Goal: Information Seeking & Learning: Compare options

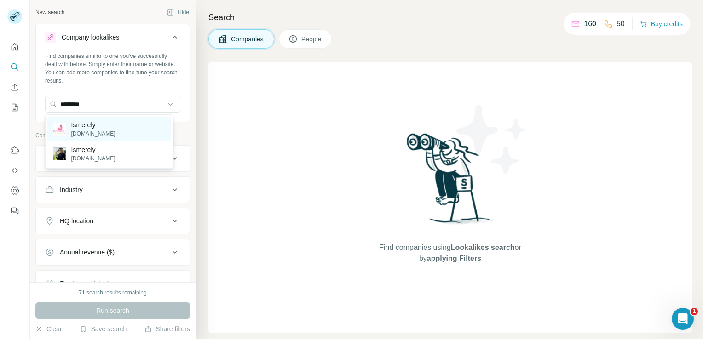
type input "********"
click at [84, 130] on p "[DOMAIN_NAME]" at bounding box center [93, 134] width 44 height 8
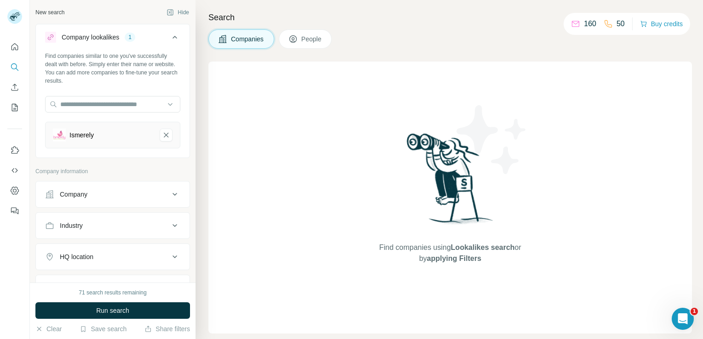
click at [169, 196] on icon at bounding box center [174, 194] width 11 height 11
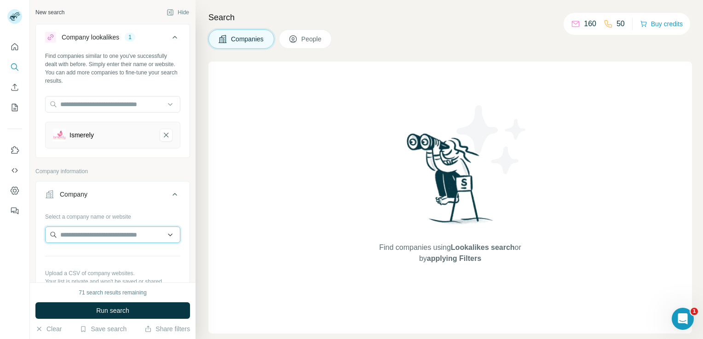
click at [121, 237] on input "text" at bounding box center [112, 235] width 135 height 17
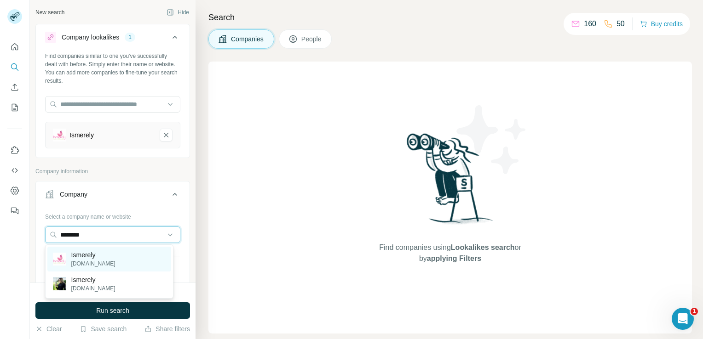
type input "********"
click at [102, 258] on p "Ismerely" at bounding box center [93, 255] width 44 height 9
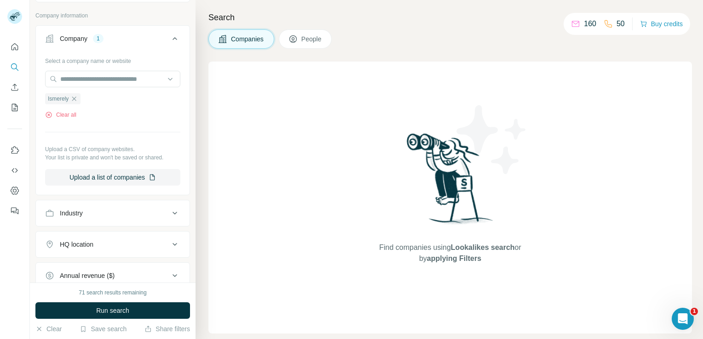
scroll to position [202, 0]
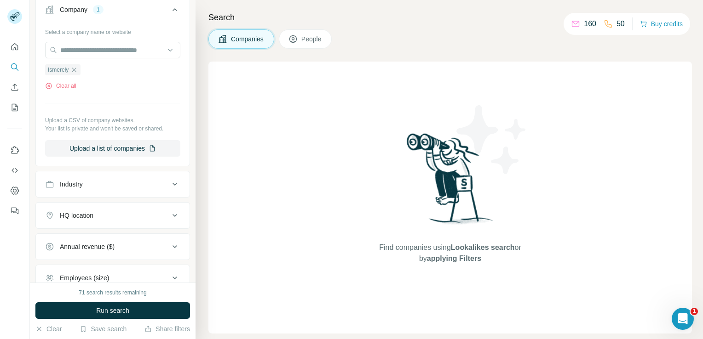
click at [169, 183] on icon at bounding box center [174, 184] width 11 height 11
click at [147, 204] on input at bounding box center [108, 207] width 114 height 10
click at [178, 189] on button "Industry" at bounding box center [113, 186] width 154 height 26
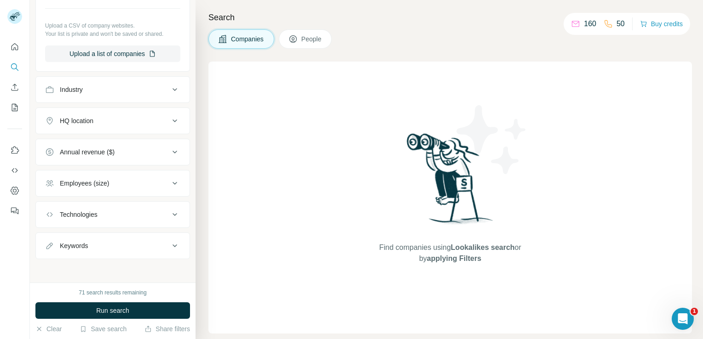
scroll to position [298, 0]
click at [169, 120] on icon at bounding box center [174, 120] width 11 height 11
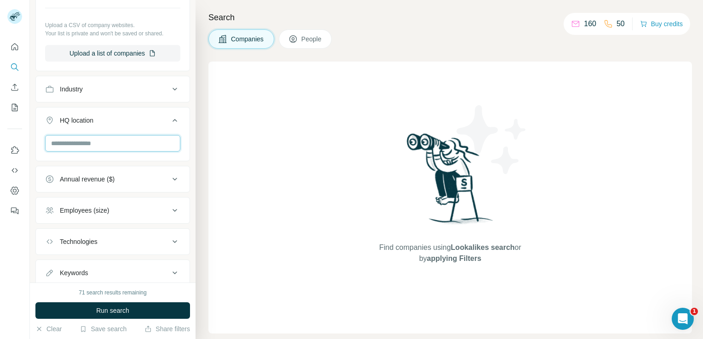
click at [119, 142] on input "text" at bounding box center [112, 143] width 135 height 17
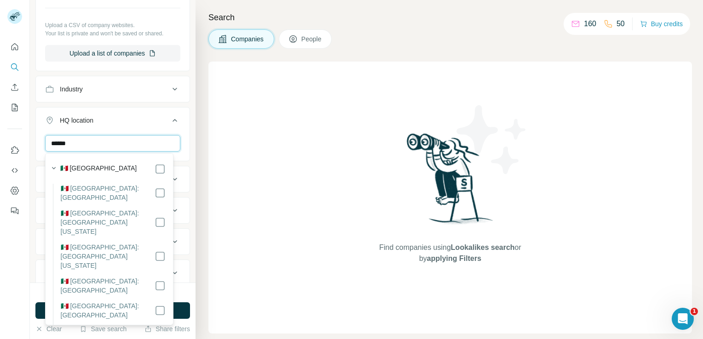
type input "******"
click at [179, 306] on button "Run search" at bounding box center [112, 311] width 155 height 17
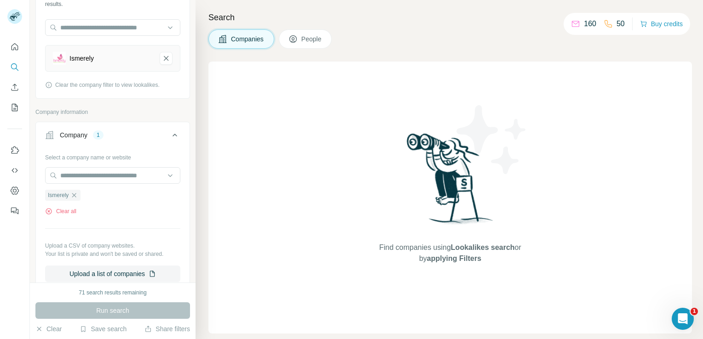
scroll to position [58, 0]
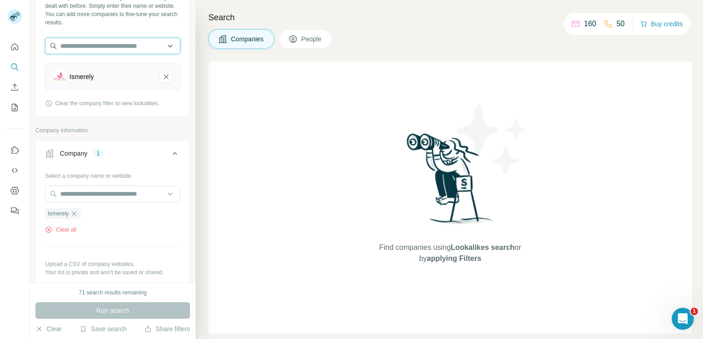
click at [121, 40] on input "text" at bounding box center [112, 46] width 135 height 17
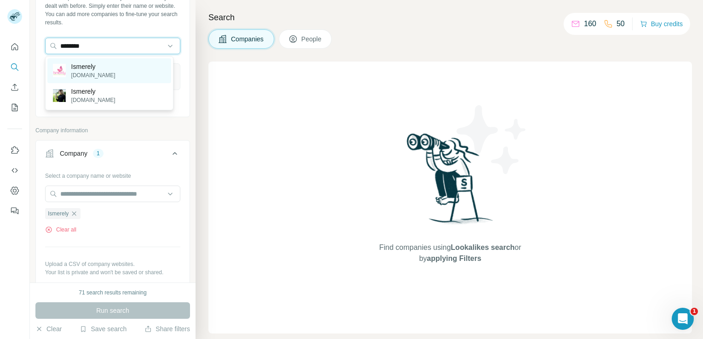
type input "********"
click at [88, 71] on p "[DOMAIN_NAME]" at bounding box center [93, 75] width 44 height 8
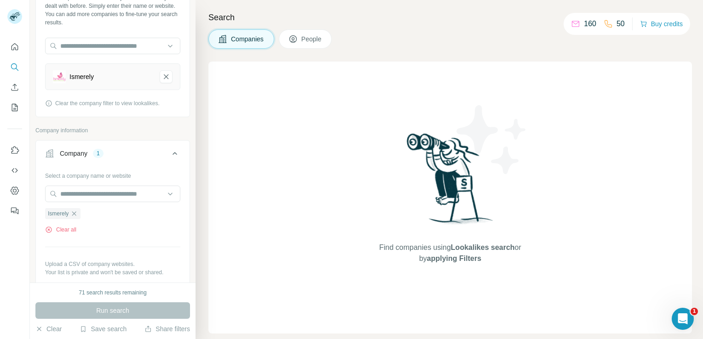
click at [172, 153] on icon at bounding box center [174, 153] width 5 height 3
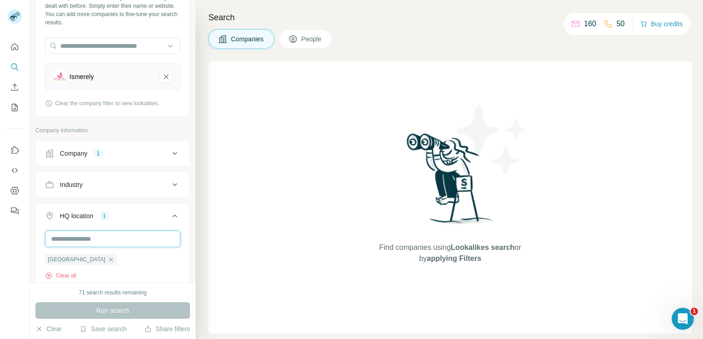
click at [114, 235] on input "text" at bounding box center [112, 239] width 135 height 17
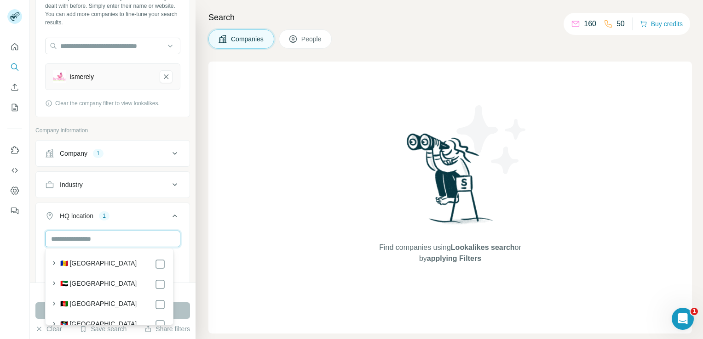
type input "*"
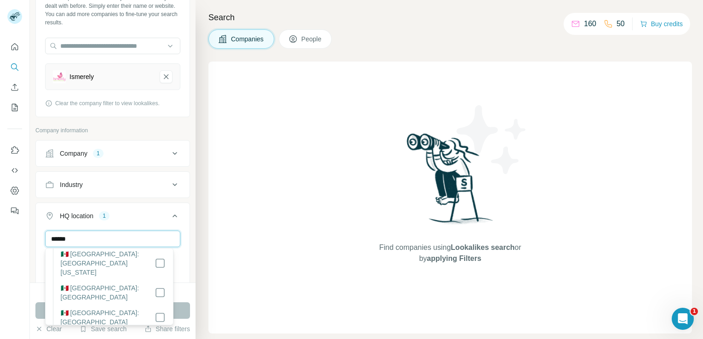
scroll to position [92, 0]
type input "******"
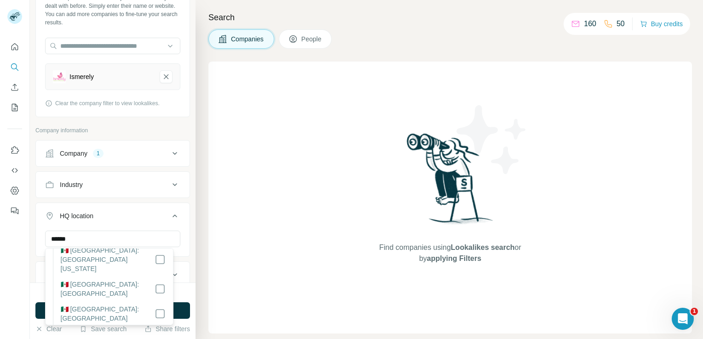
click at [195, 303] on div "Search Companies People Find companies using Lookalikes search or by applying F…" at bounding box center [448, 169] width 507 height 339
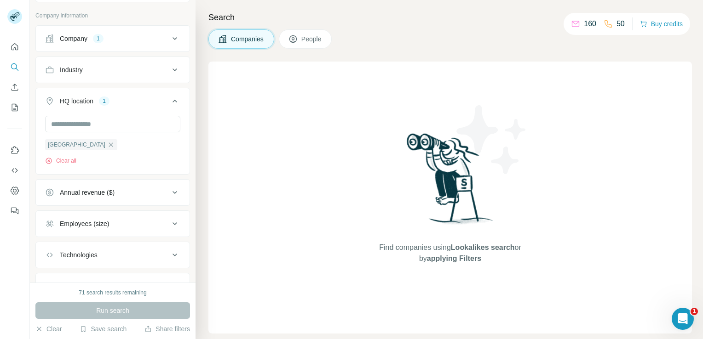
scroll to position [187, 0]
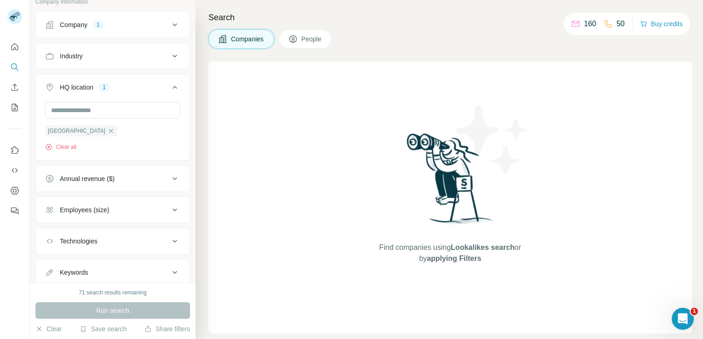
click at [172, 241] on icon at bounding box center [174, 241] width 11 height 11
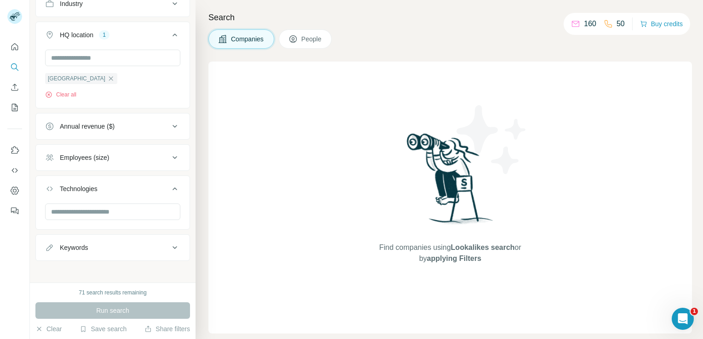
scroll to position [242, 0]
click at [169, 246] on icon at bounding box center [174, 245] width 11 height 11
click at [152, 312] on div "Run search" at bounding box center [112, 311] width 155 height 17
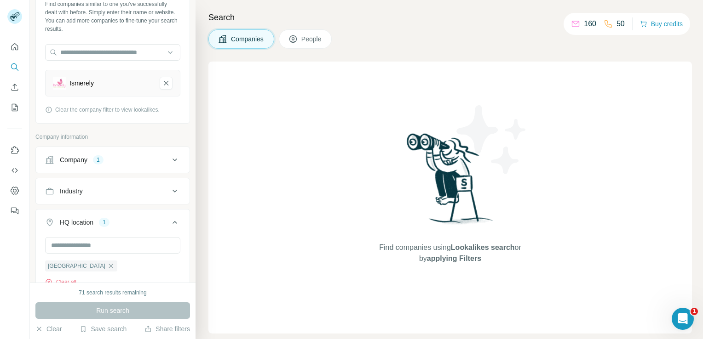
scroll to position [0, 0]
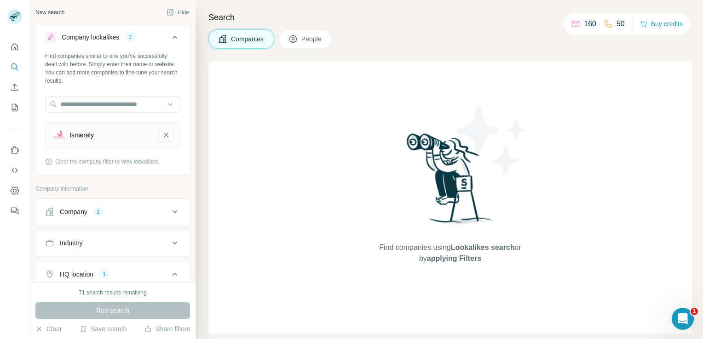
click at [104, 132] on div "Ismerely" at bounding box center [102, 135] width 99 height 13
click at [169, 211] on icon at bounding box center [174, 212] width 11 height 11
click at [131, 252] on input "text" at bounding box center [112, 252] width 135 height 17
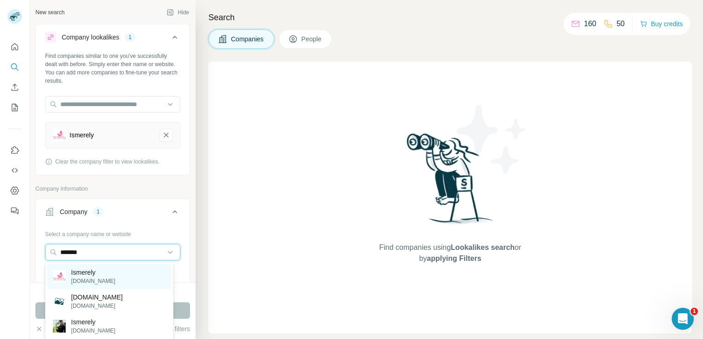
type input "*******"
click at [96, 281] on p "[DOMAIN_NAME]" at bounding box center [93, 281] width 44 height 8
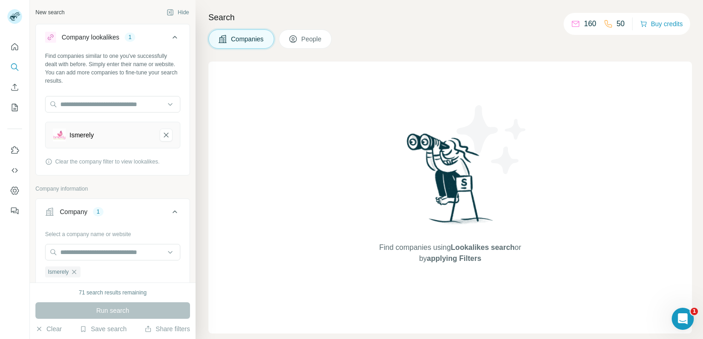
click at [115, 295] on div "71 search results remaining" at bounding box center [113, 293] width 68 height 8
click at [116, 311] on div "Run search" at bounding box center [112, 311] width 155 height 17
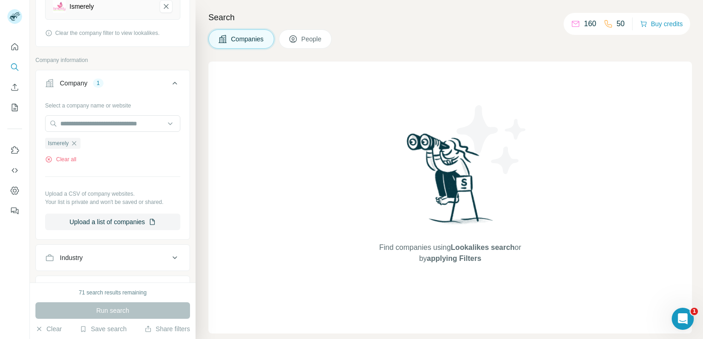
scroll to position [147, 0]
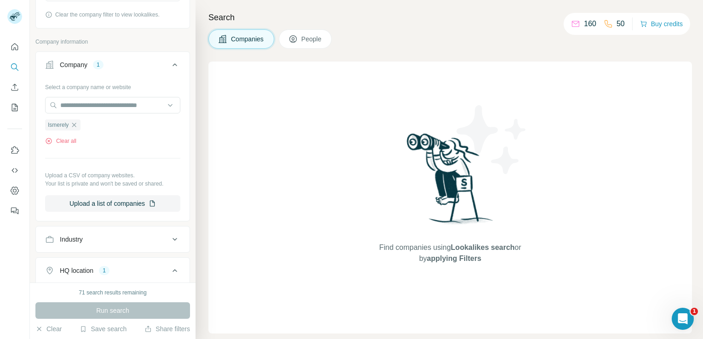
click at [168, 245] on button "Industry" at bounding box center [113, 240] width 154 height 22
click at [144, 261] on input at bounding box center [108, 263] width 114 height 10
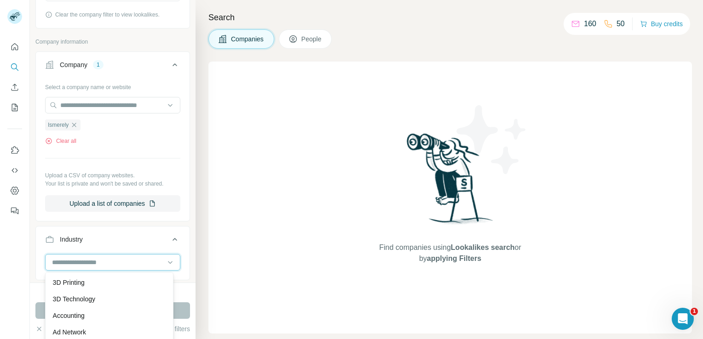
click at [147, 261] on input at bounding box center [108, 263] width 114 height 10
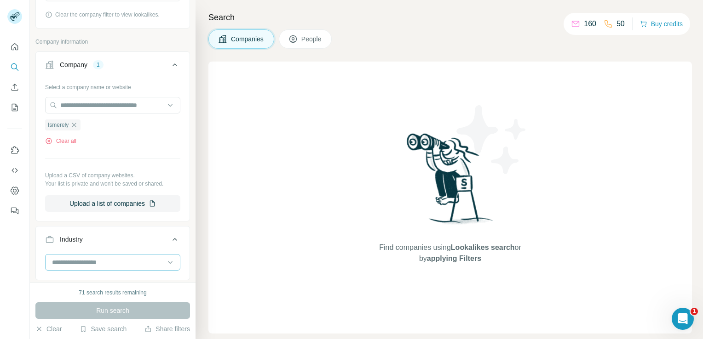
click at [147, 261] on input at bounding box center [108, 263] width 114 height 10
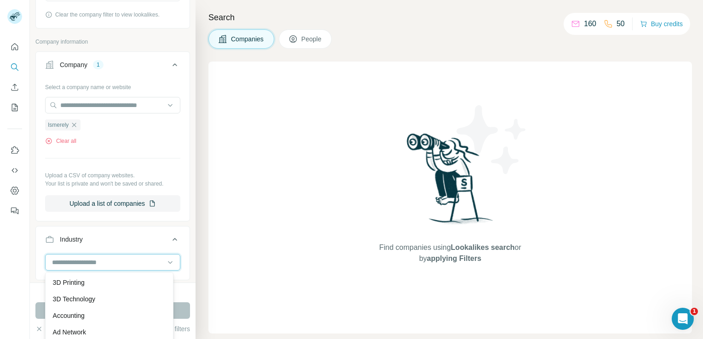
click at [147, 261] on input at bounding box center [108, 263] width 114 height 10
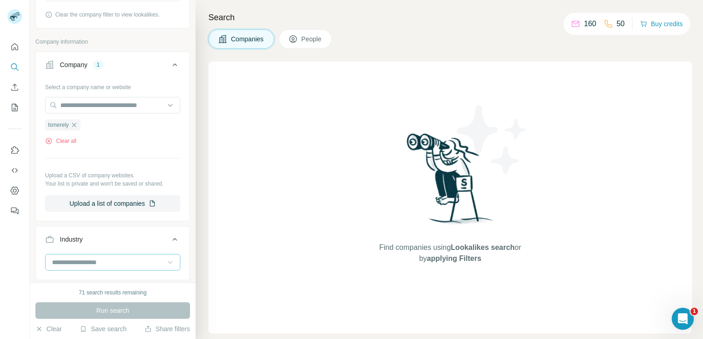
click at [166, 266] on icon at bounding box center [170, 262] width 9 height 9
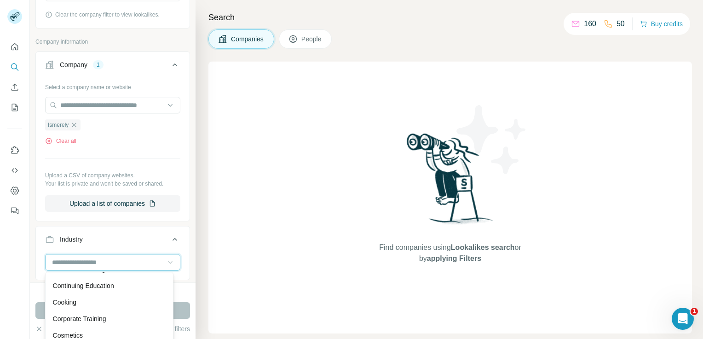
scroll to position [2085, 0]
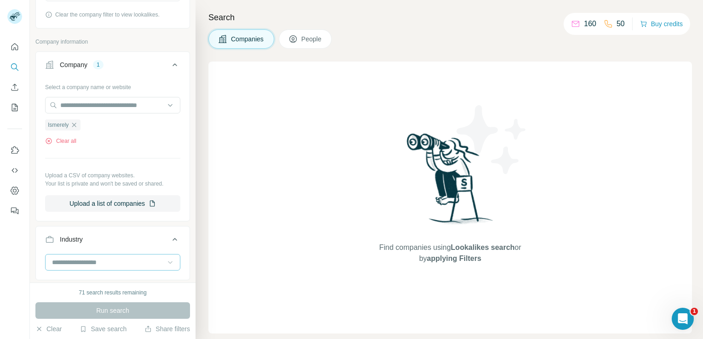
click at [188, 296] on div "71 search results remaining" at bounding box center [112, 293] width 155 height 8
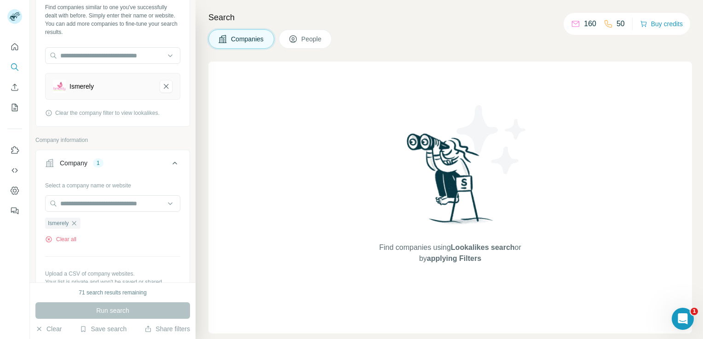
scroll to position [0, 0]
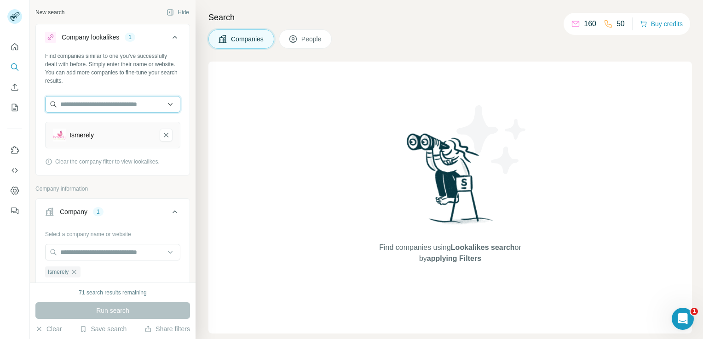
click at [101, 102] on input "text" at bounding box center [112, 104] width 135 height 17
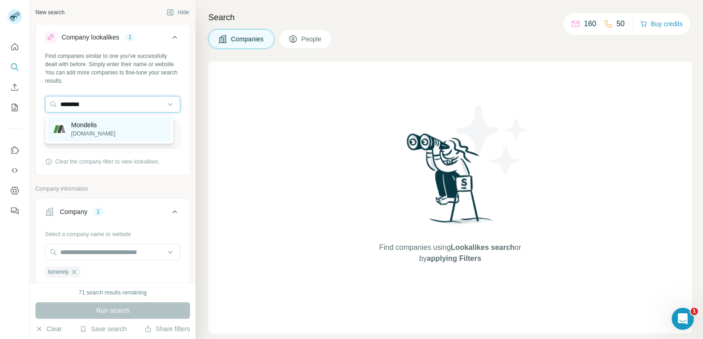
type input "********"
click at [94, 123] on p "Mondelis" at bounding box center [93, 125] width 44 height 9
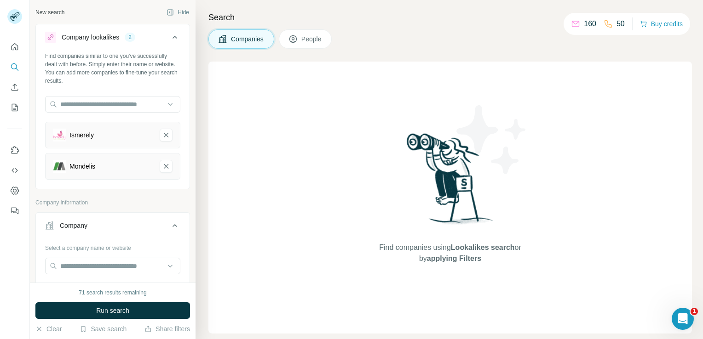
click at [82, 170] on div "Mondelis" at bounding box center [82, 166] width 26 height 9
click at [109, 264] on input "text" at bounding box center [112, 266] width 135 height 17
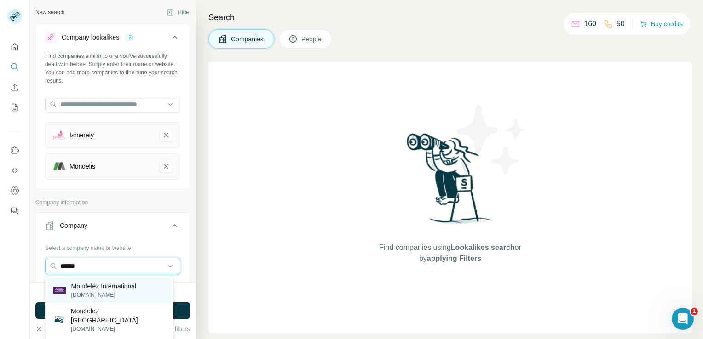
type input "******"
click at [108, 288] on p "Mondelēz International" at bounding box center [103, 286] width 65 height 9
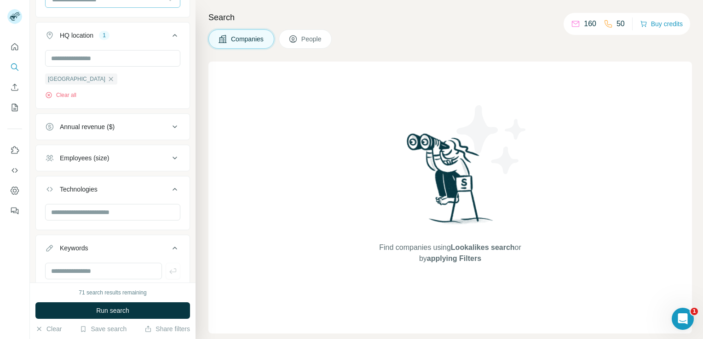
scroll to position [460, 0]
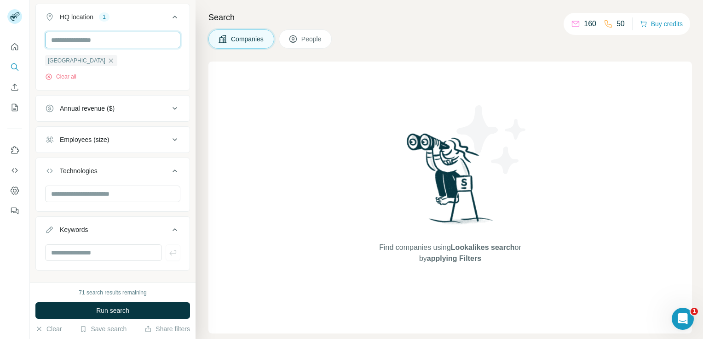
click at [98, 41] on input "text" at bounding box center [112, 40] width 135 height 17
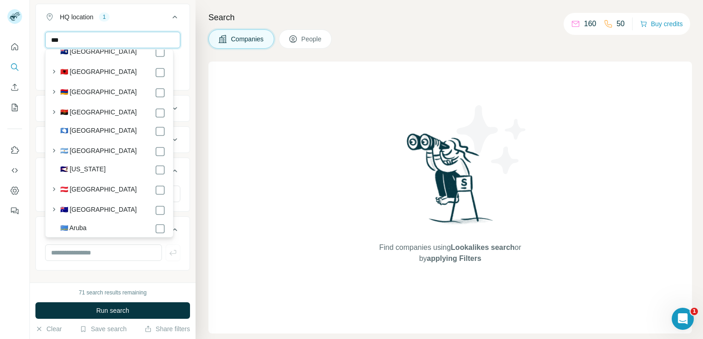
scroll to position [0, 0]
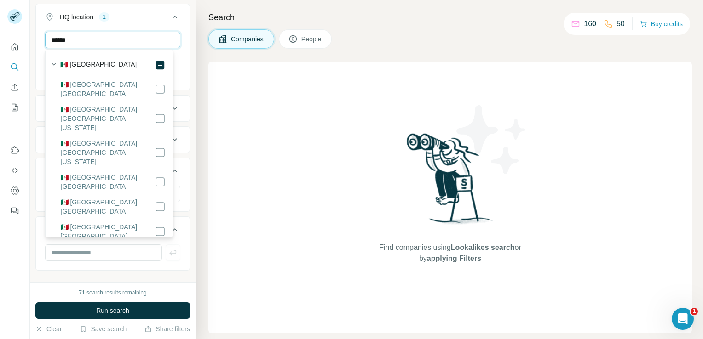
type input "******"
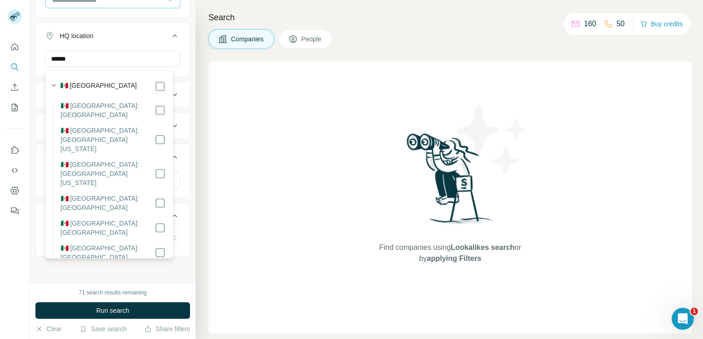
scroll to position [439, 0]
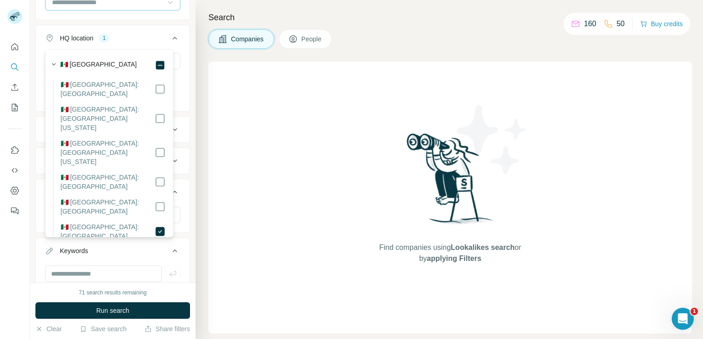
scroll to position [460, 0]
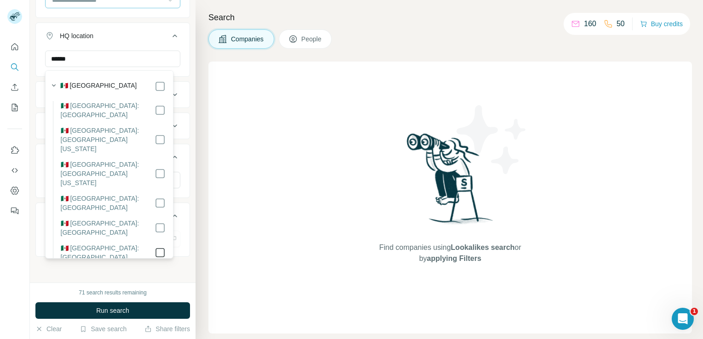
scroll to position [439, 0]
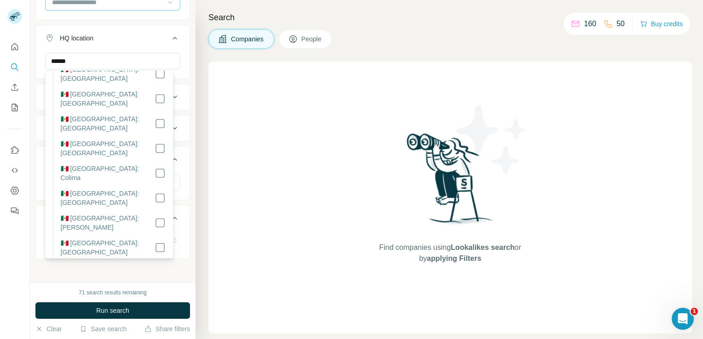
scroll to position [166, 0]
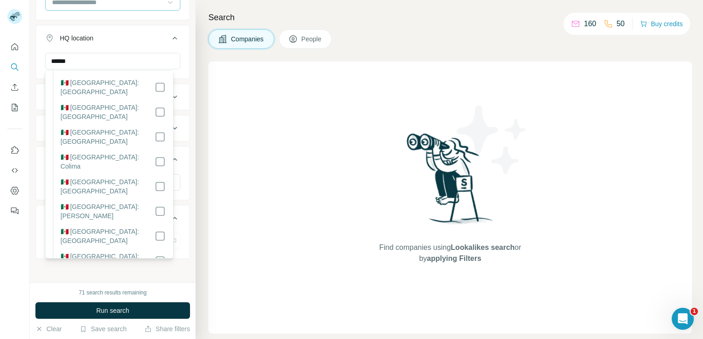
click at [112, 302] on label "🇲🇽 [GEOGRAPHIC_DATA]: [GEOGRAPHIC_DATA]" at bounding box center [108, 311] width 94 height 18
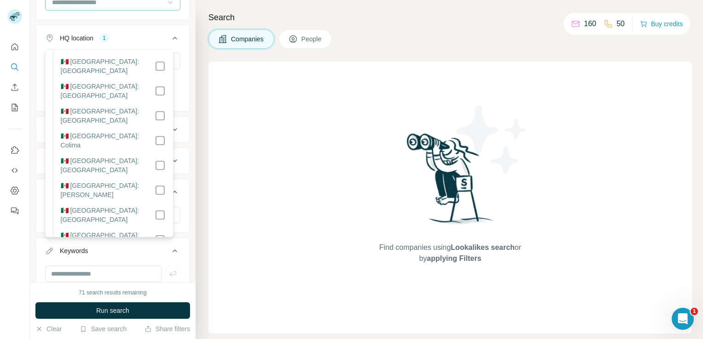
scroll to position [460, 0]
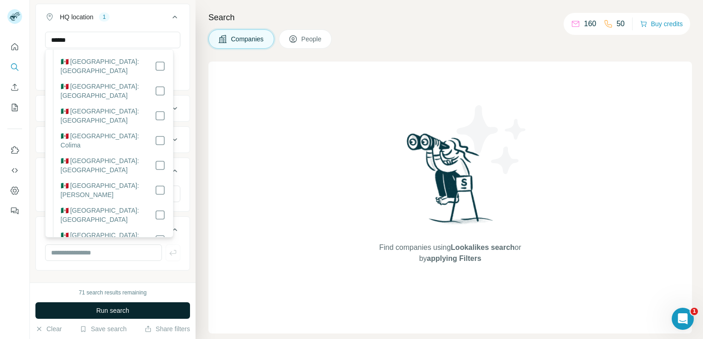
click at [146, 308] on button "Run search" at bounding box center [112, 311] width 155 height 17
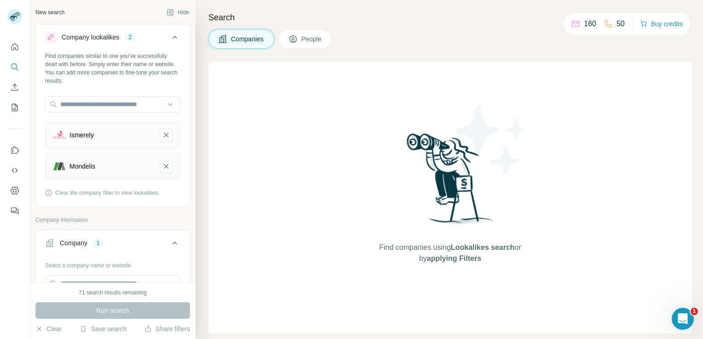
click at [83, 169] on div "Mondelis" at bounding box center [82, 166] width 26 height 9
click at [90, 103] on input "text" at bounding box center [112, 104] width 135 height 17
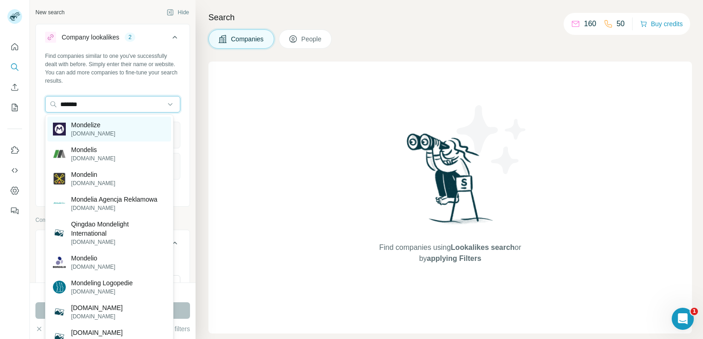
type input "*******"
click at [84, 130] on p "[DOMAIN_NAME]" at bounding box center [93, 134] width 44 height 8
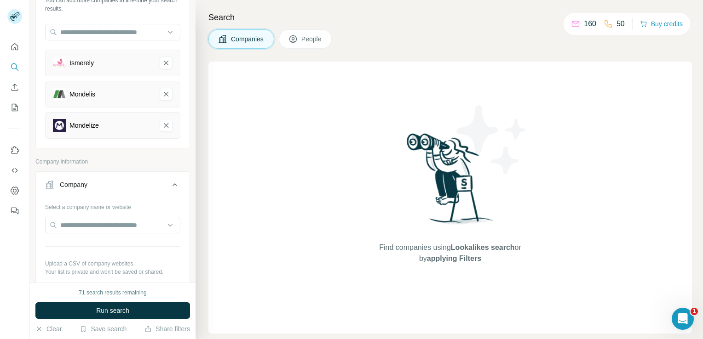
scroll to position [74, 0]
click at [105, 218] on input "text" at bounding box center [112, 224] width 135 height 17
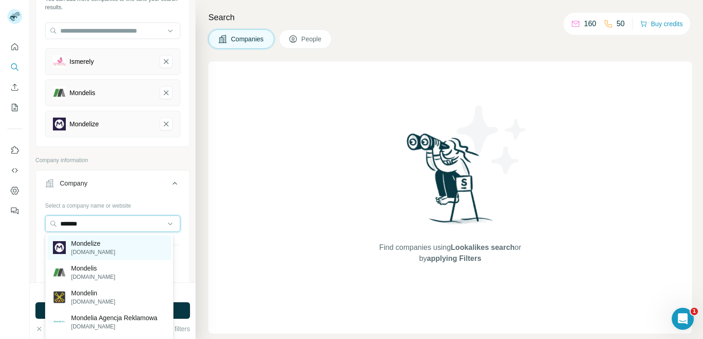
type input "*******"
click at [95, 246] on p "Mondelize" at bounding box center [93, 243] width 44 height 9
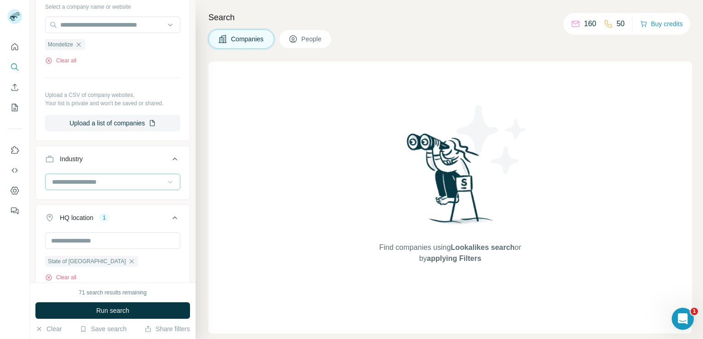
scroll to position [294, 0]
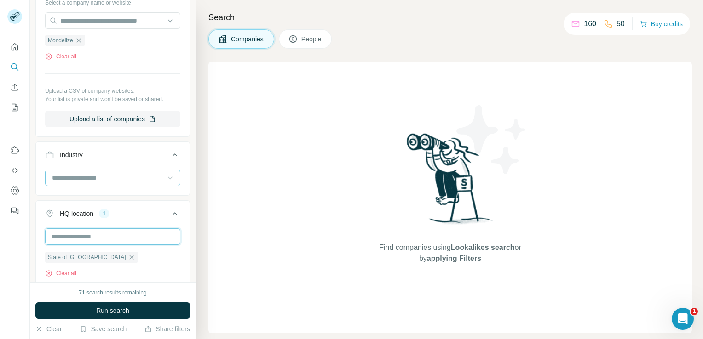
click at [92, 236] on input "text" at bounding box center [112, 237] width 135 height 17
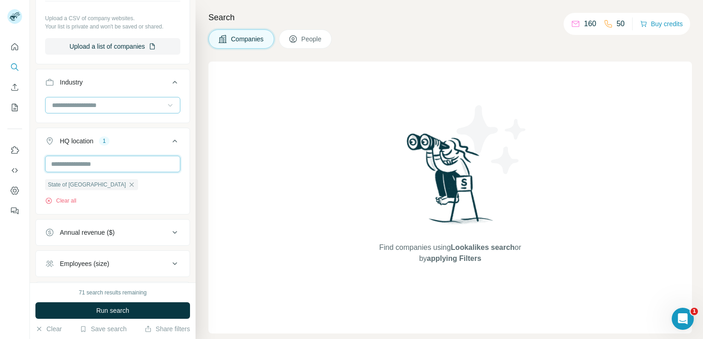
scroll to position [368, 0]
click at [98, 165] on input "text" at bounding box center [112, 163] width 135 height 17
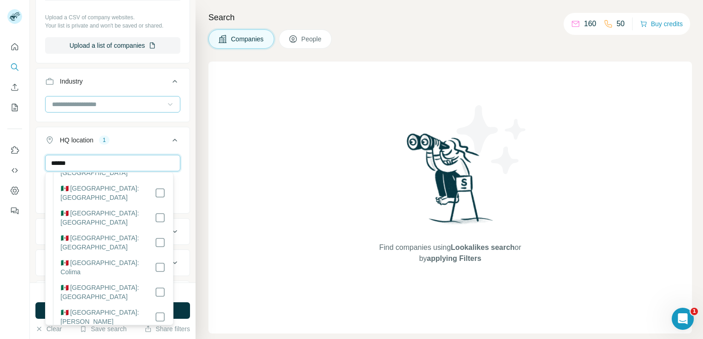
scroll to position [166, 0]
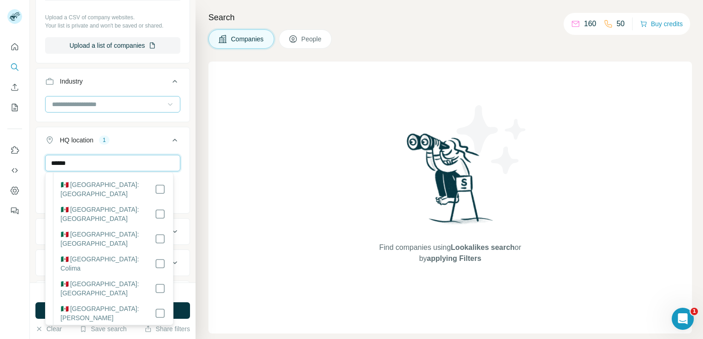
type input "******"
click at [202, 274] on div "Search Companies People Find companies using Lookalikes search or by applying F…" at bounding box center [448, 169] width 507 height 339
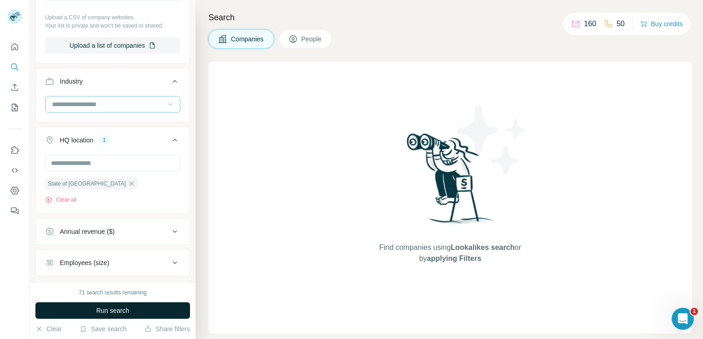
click at [151, 306] on button "Run search" at bounding box center [112, 311] width 155 height 17
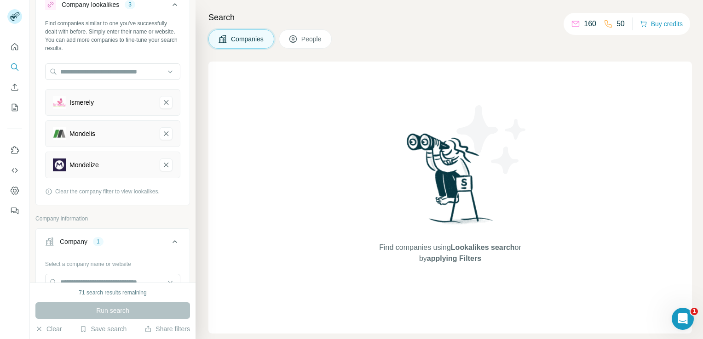
scroll to position [0, 0]
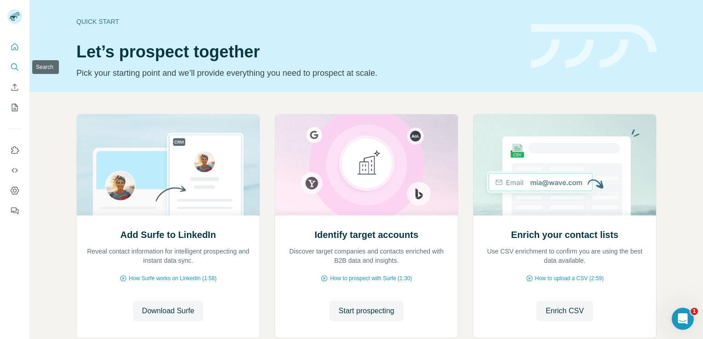
click at [15, 69] on icon "Search" at bounding box center [14, 67] width 9 height 9
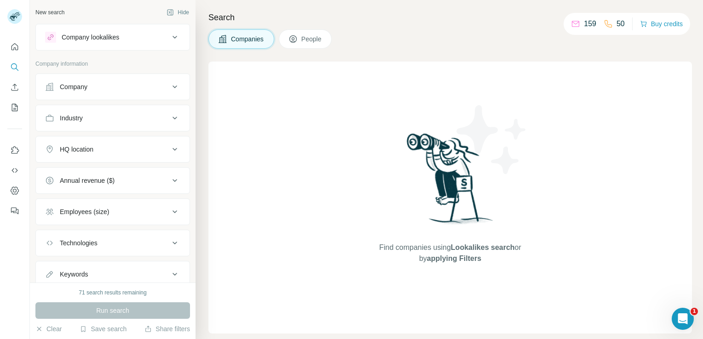
click at [172, 38] on icon at bounding box center [174, 37] width 5 height 3
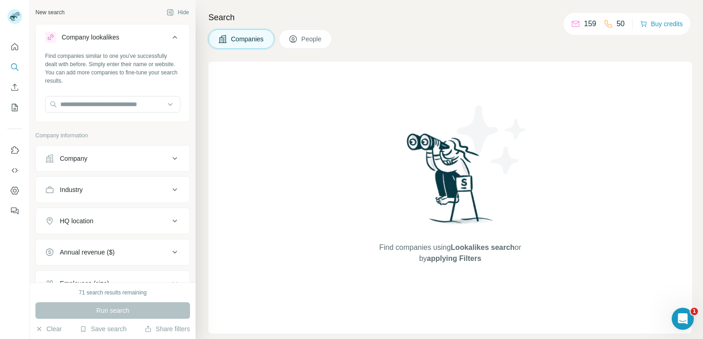
click at [169, 161] on icon at bounding box center [174, 158] width 11 height 11
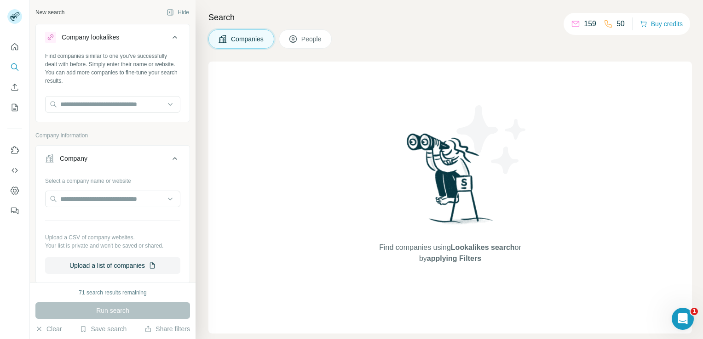
click at [169, 161] on icon at bounding box center [174, 158] width 11 height 11
click at [169, 38] on icon at bounding box center [174, 37] width 11 height 11
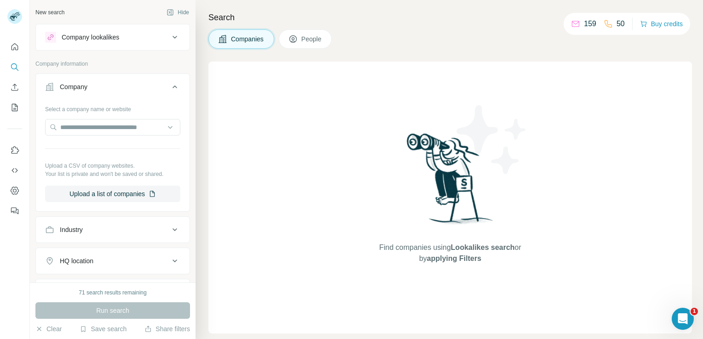
click at [169, 40] on icon at bounding box center [174, 37] width 11 height 11
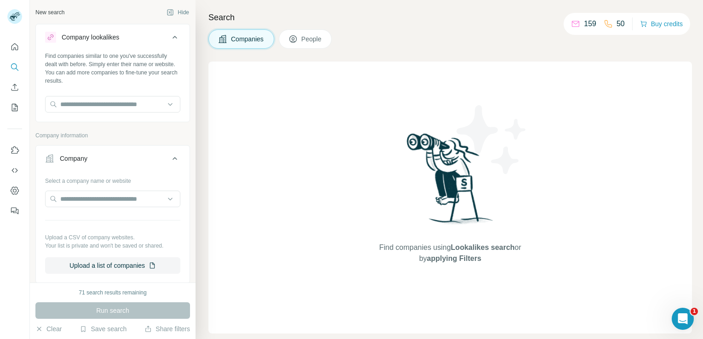
click at [172, 37] on icon at bounding box center [174, 37] width 5 height 3
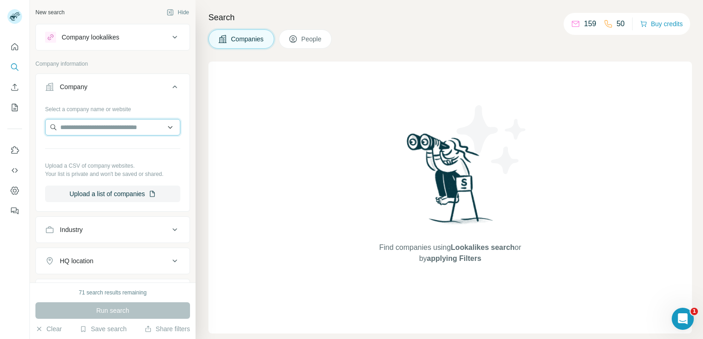
click at [115, 129] on input "text" at bounding box center [112, 127] width 135 height 17
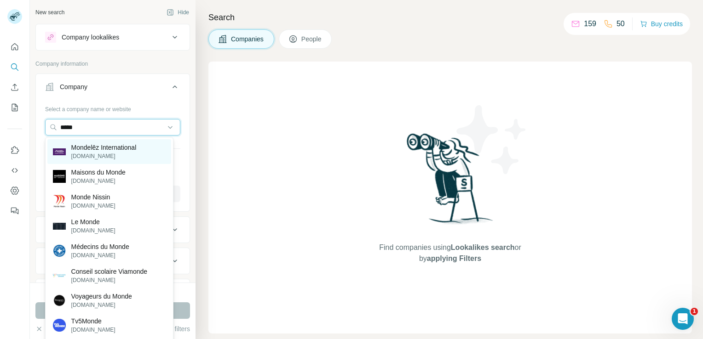
type input "*****"
click at [111, 153] on p "[DOMAIN_NAME]" at bounding box center [103, 156] width 65 height 8
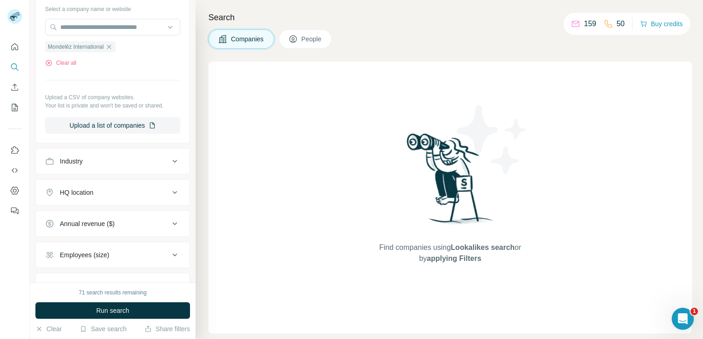
scroll to position [129, 0]
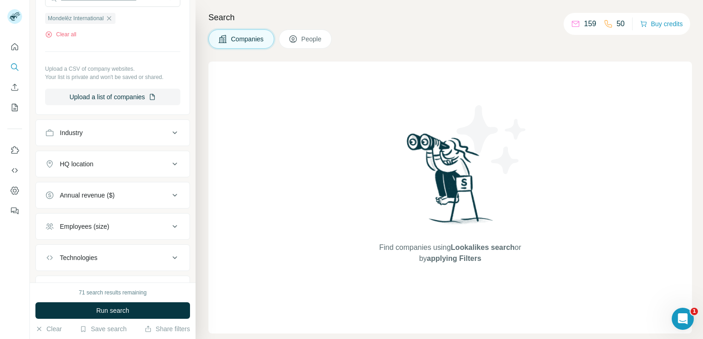
click at [169, 165] on icon at bounding box center [174, 164] width 11 height 11
click at [133, 190] on input "text" at bounding box center [112, 187] width 135 height 17
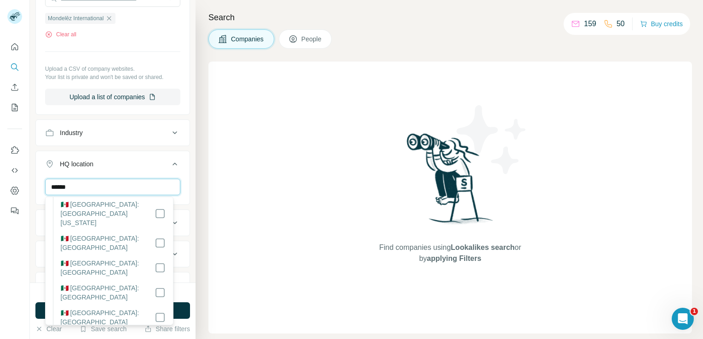
scroll to position [92, 0]
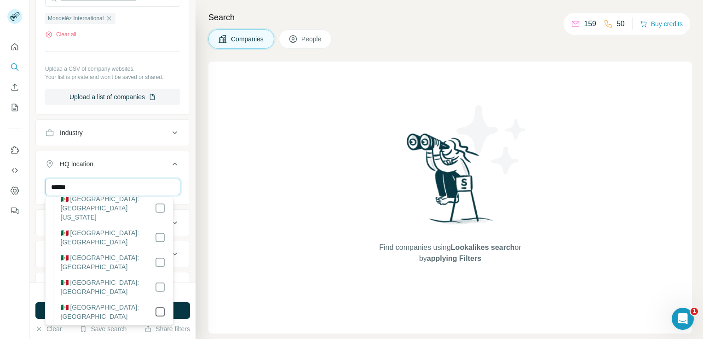
type input "******"
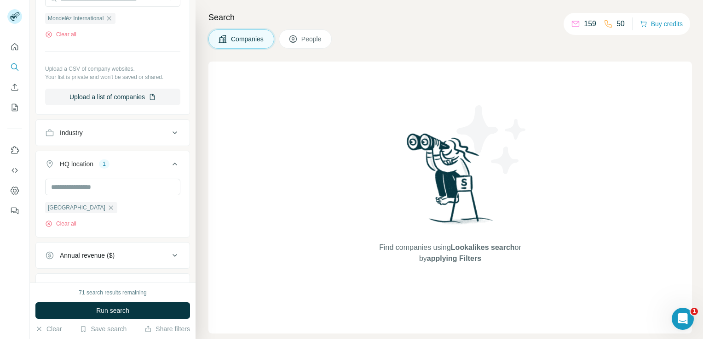
scroll to position [233, 0]
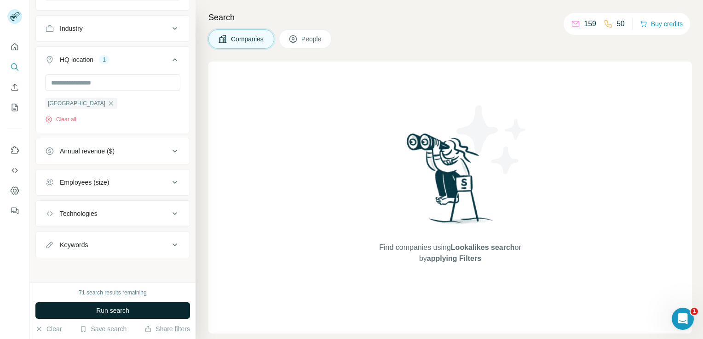
click at [160, 314] on button "Run search" at bounding box center [112, 311] width 155 height 17
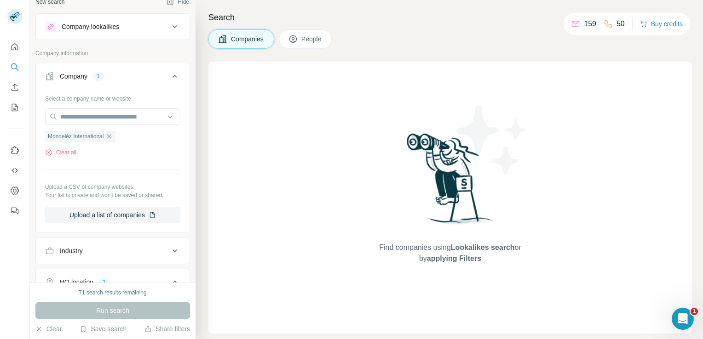
scroll to position [0, 0]
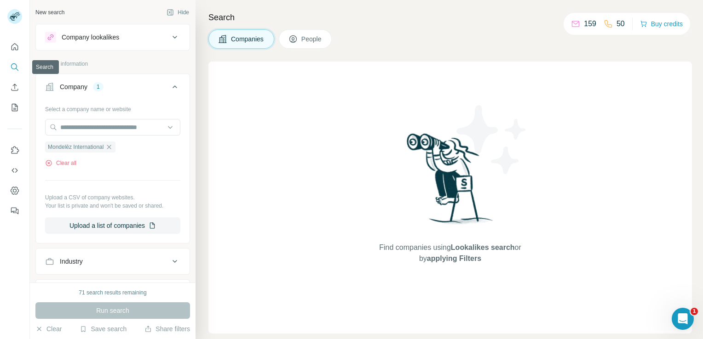
click at [15, 68] on icon "Search" at bounding box center [14, 67] width 9 height 9
click at [243, 156] on div "Find companies using Lookalikes search or by applying Filters" at bounding box center [449, 198] width 483 height 272
click at [170, 38] on icon at bounding box center [174, 37] width 11 height 11
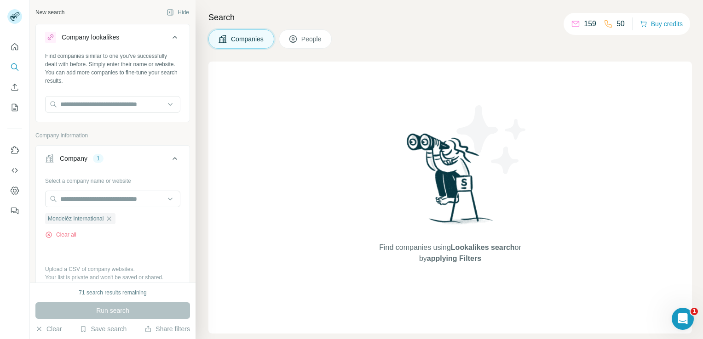
click at [149, 42] on div "Company lookalikes" at bounding box center [107, 37] width 124 height 11
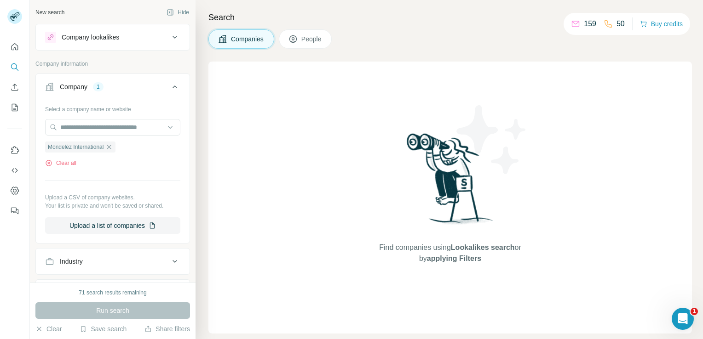
click at [172, 36] on icon at bounding box center [174, 37] width 5 height 3
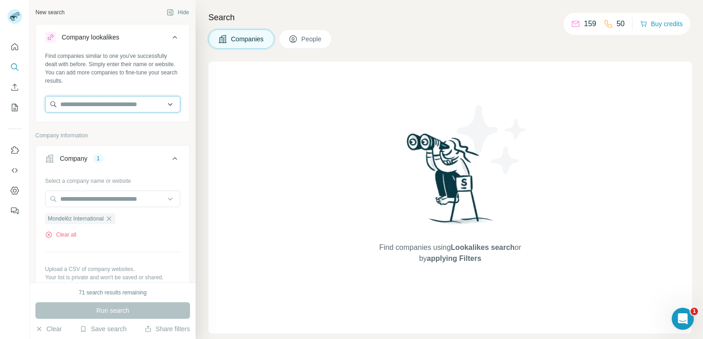
click at [121, 103] on input "text" at bounding box center [112, 104] width 135 height 17
type input "********"
click at [96, 203] on input "text" at bounding box center [112, 199] width 135 height 17
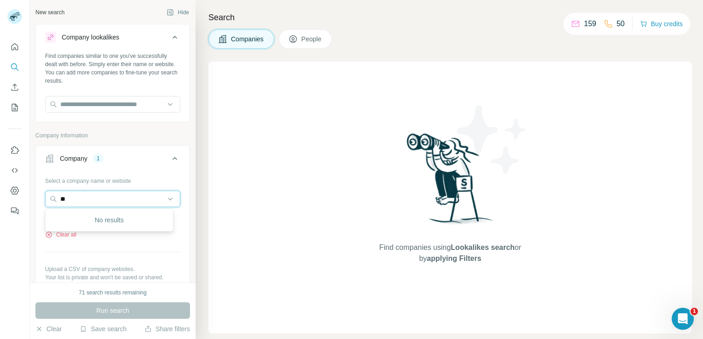
type input "*"
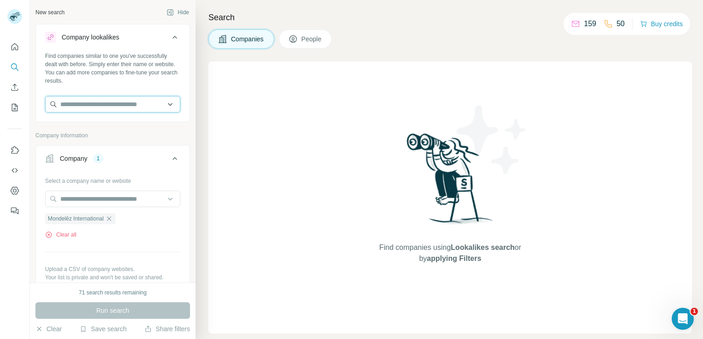
click at [144, 100] on input "text" at bounding box center [112, 104] width 135 height 17
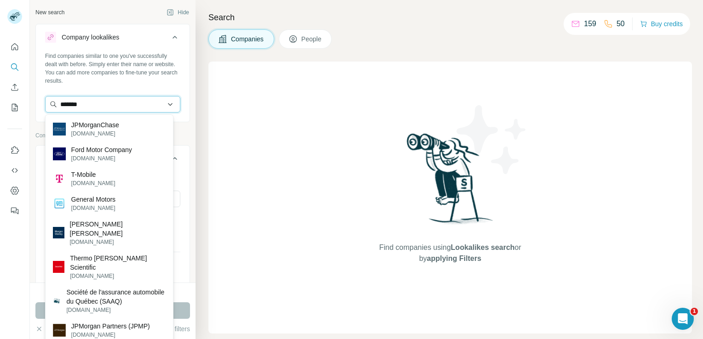
type input "********"
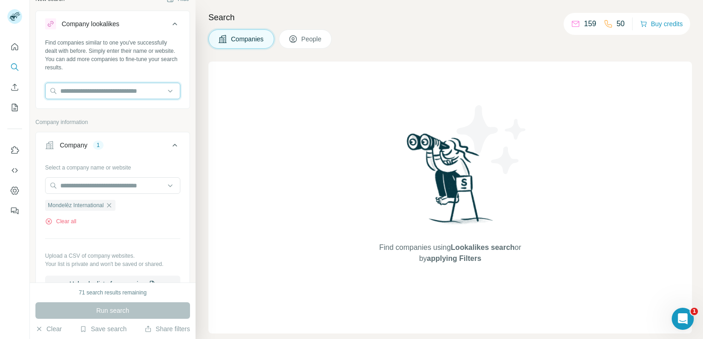
scroll to position [18, 0]
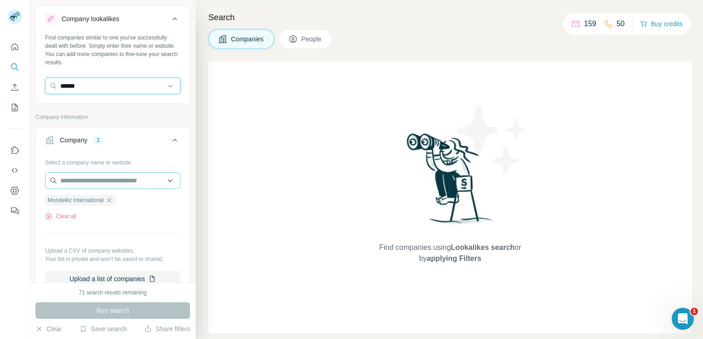
type input "******"
click at [144, 177] on input "text" at bounding box center [112, 180] width 135 height 17
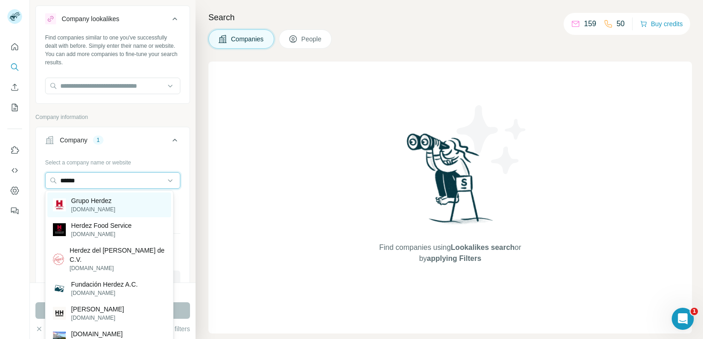
type input "******"
click at [104, 204] on p "Grupo Herdez" at bounding box center [93, 200] width 44 height 9
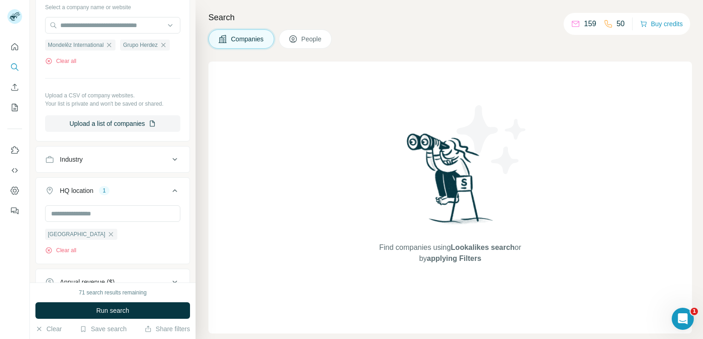
scroll to position [177, 0]
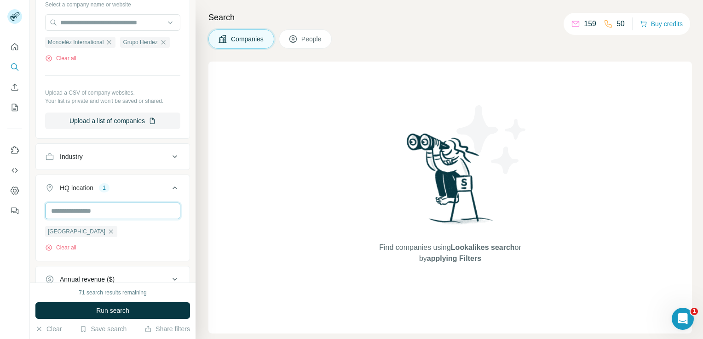
click at [144, 210] on input "text" at bounding box center [112, 211] width 135 height 17
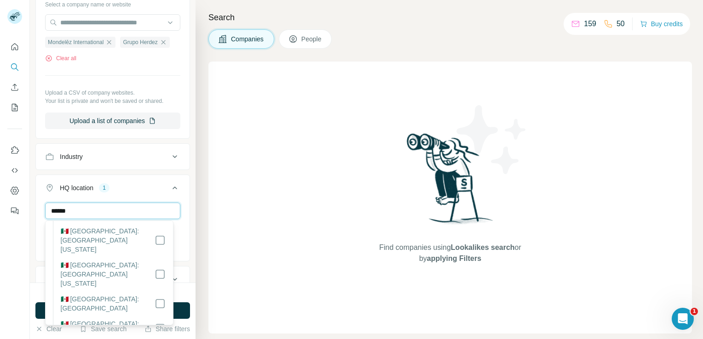
scroll to position [55, 0]
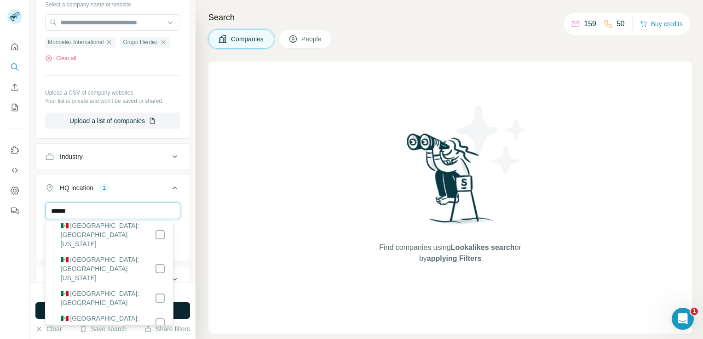
type input "******"
click at [182, 310] on button "Run search" at bounding box center [112, 311] width 155 height 17
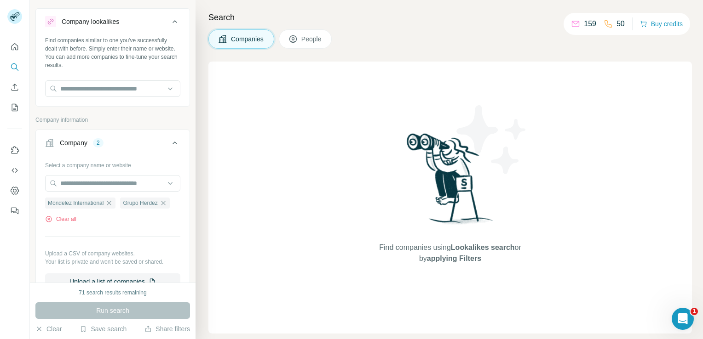
scroll to position [0, 0]
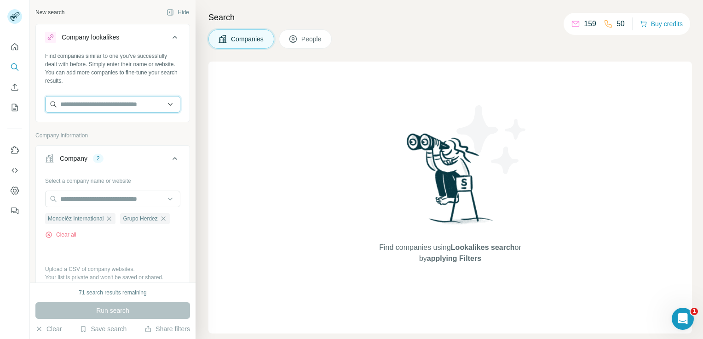
click at [125, 105] on input "text" at bounding box center [112, 104] width 135 height 17
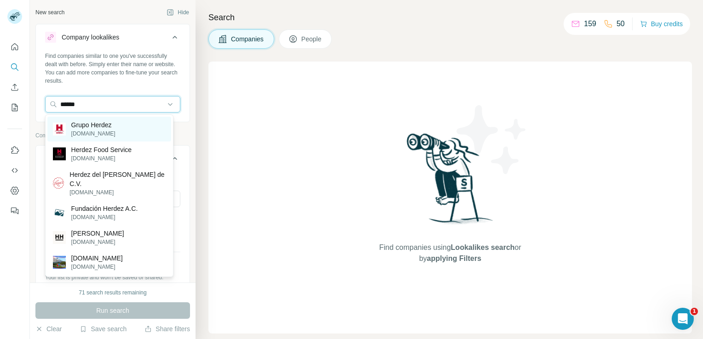
type input "******"
click at [75, 124] on p "Grupo Herdez" at bounding box center [93, 125] width 44 height 9
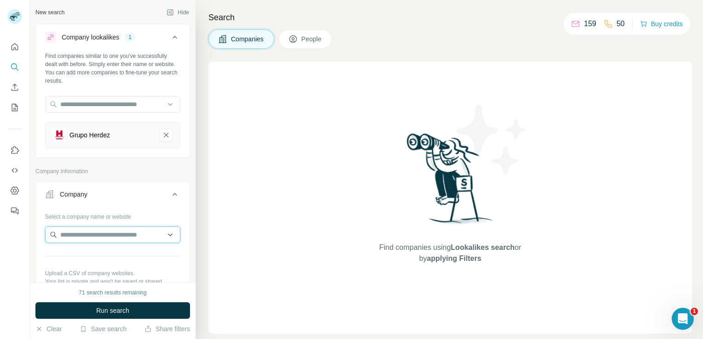
click at [138, 234] on input "text" at bounding box center [112, 235] width 135 height 17
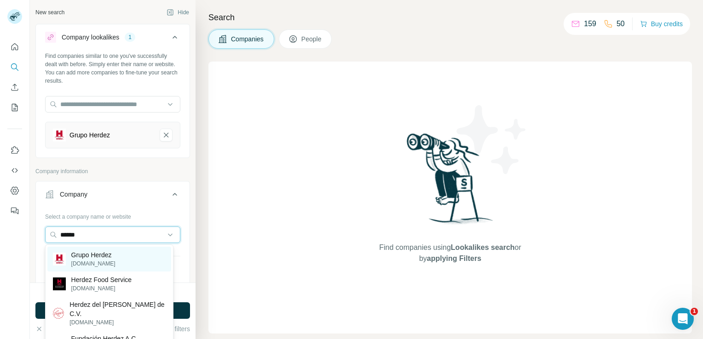
type input "******"
click at [110, 263] on p "[DOMAIN_NAME]" at bounding box center [93, 264] width 44 height 8
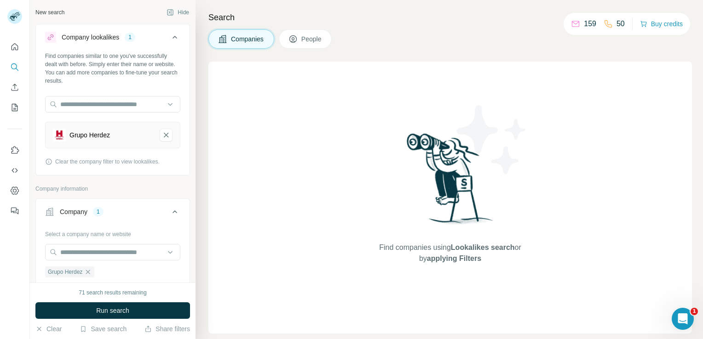
click at [188, 279] on div "New search Hide Company lookalikes 1 Find companies similar to one you've succe…" at bounding box center [113, 141] width 166 height 283
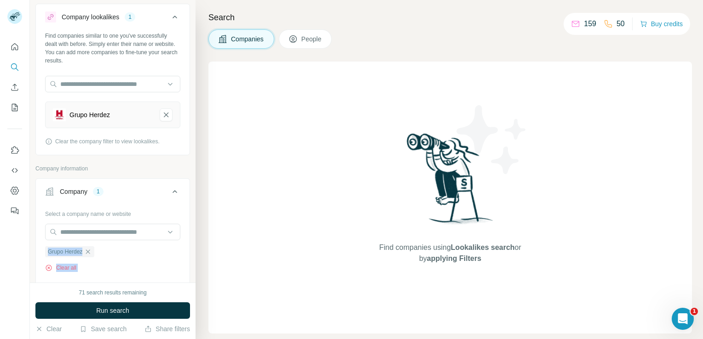
click at [188, 279] on div "New search Hide Company lookalikes 1 Find companies similar to one you've succe…" at bounding box center [113, 141] width 166 height 283
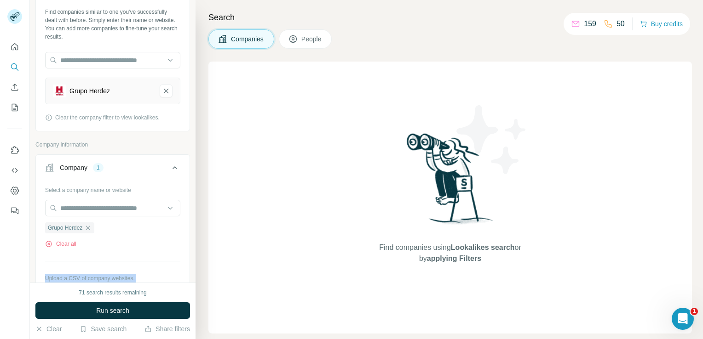
click at [188, 279] on div "New search Hide Company lookalikes 1 Find companies similar to one you've succe…" at bounding box center [113, 141] width 166 height 283
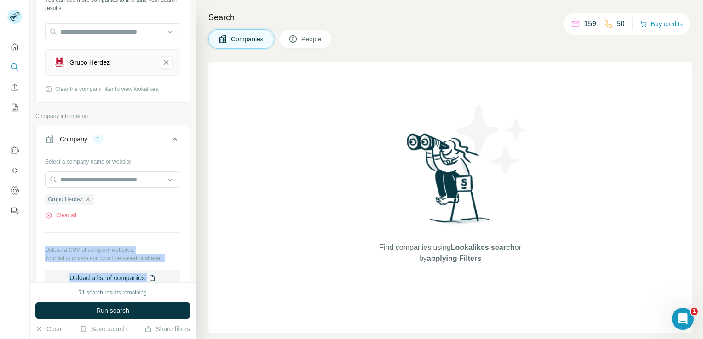
click at [188, 279] on div "New search Hide Company lookalikes 1 Find companies similar to one you've succe…" at bounding box center [113, 141] width 166 height 283
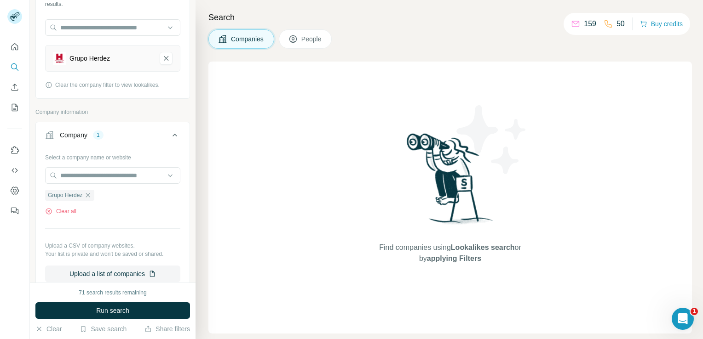
click at [188, 279] on div "New search Hide Company lookalikes 1 Find companies similar to one you've succe…" at bounding box center [113, 141] width 166 height 283
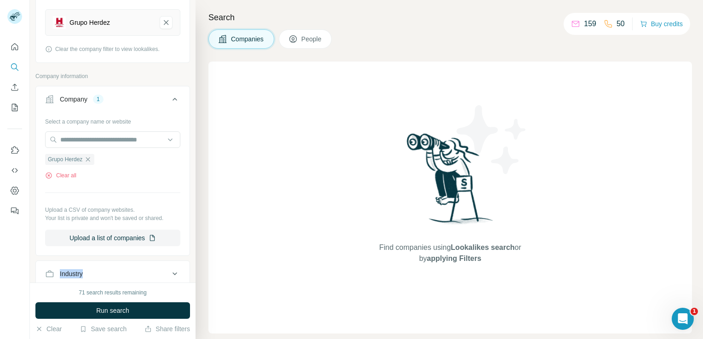
click at [188, 279] on div "New search Hide Company lookalikes 1 Find companies similar to one you've succe…" at bounding box center [113, 141] width 166 height 283
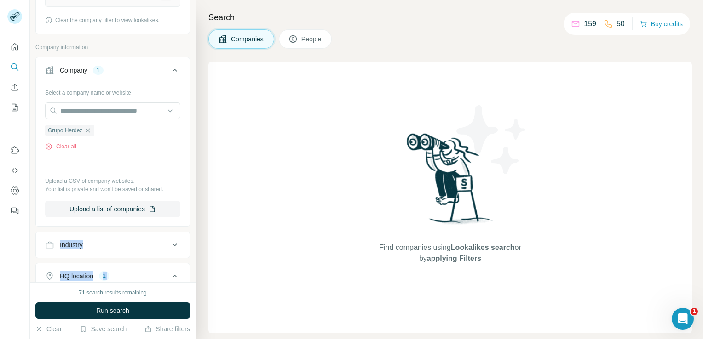
click at [188, 279] on div "New search Hide Company lookalikes 1 Find companies similar to one you've succe…" at bounding box center [113, 141] width 166 height 283
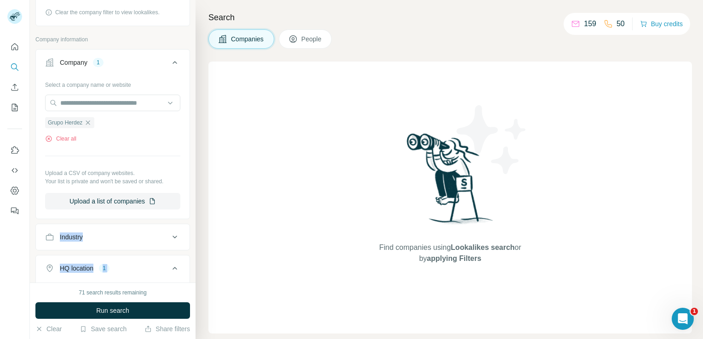
click at [188, 279] on div "New search Hide Company lookalikes 1 Find companies similar to one you've succe…" at bounding box center [113, 141] width 166 height 283
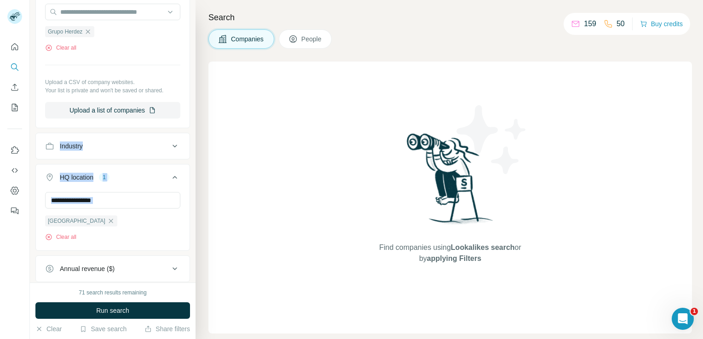
scroll to position [241, 0]
click at [139, 197] on input "text" at bounding box center [112, 199] width 135 height 17
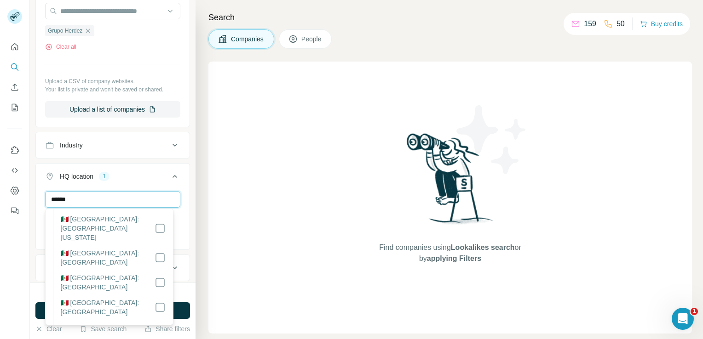
scroll to position [92, 0]
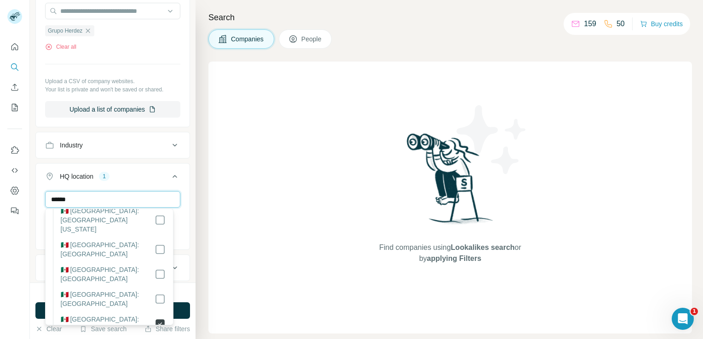
type input "******"
click at [184, 279] on div "New search Hide Company lookalikes 1 Find companies similar to one you've succe…" at bounding box center [113, 141] width 166 height 283
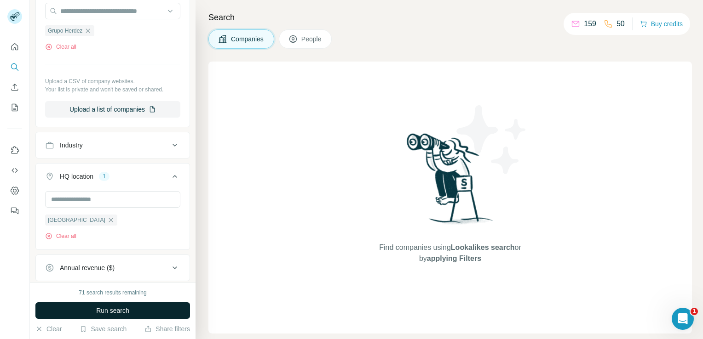
click at [153, 312] on button "Run search" at bounding box center [112, 311] width 155 height 17
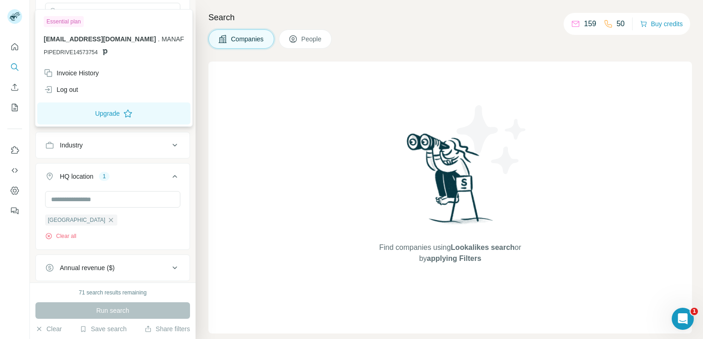
click at [18, 18] on rect at bounding box center [14, 16] width 15 height 15
click at [269, 104] on div "Find companies using Lookalikes search or by applying Filters" at bounding box center [449, 198] width 483 height 272
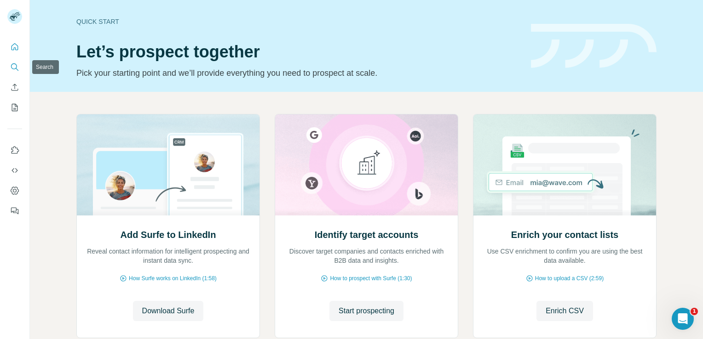
click at [13, 68] on icon "Search" at bounding box center [14, 67] width 9 height 9
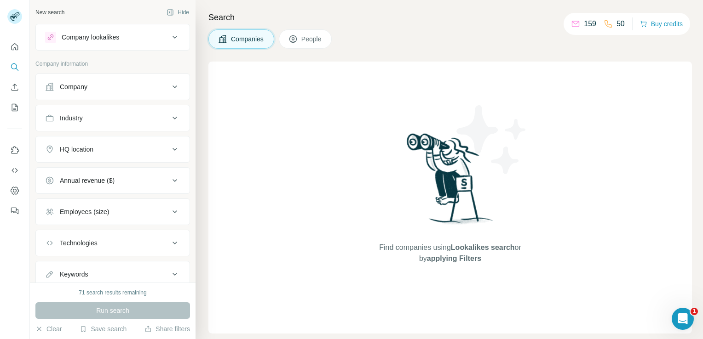
click at [169, 37] on icon at bounding box center [174, 37] width 11 height 11
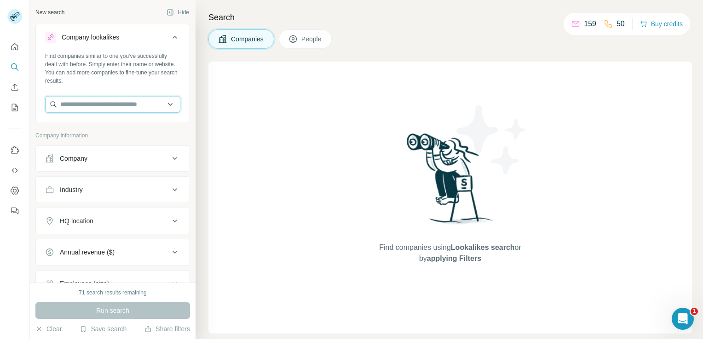
click at [130, 103] on input "text" at bounding box center [112, 104] width 135 height 17
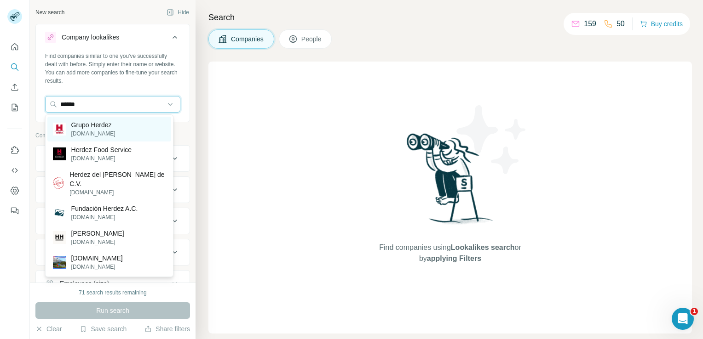
type input "******"
click at [103, 124] on p "Grupo Herdez" at bounding box center [93, 125] width 44 height 9
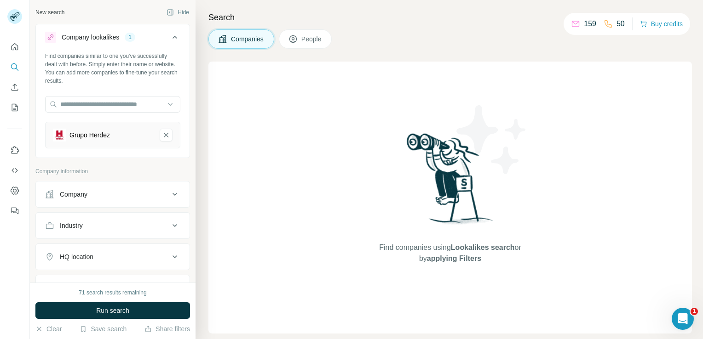
click at [169, 191] on icon at bounding box center [174, 194] width 11 height 11
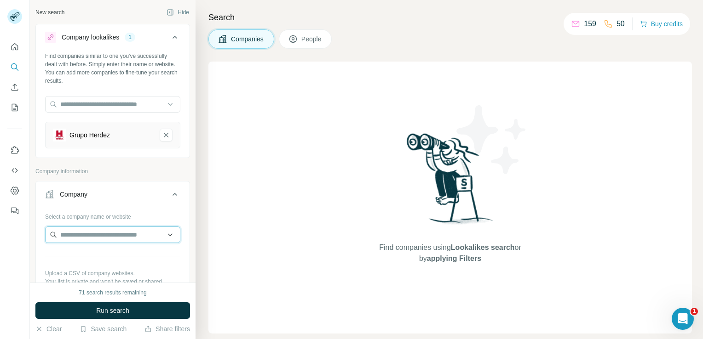
click at [111, 233] on input "text" at bounding box center [112, 235] width 135 height 17
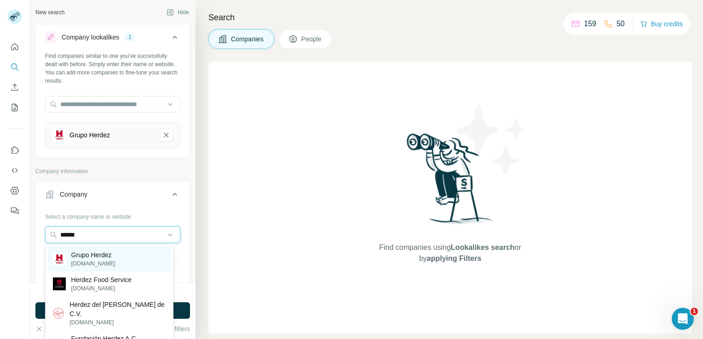
type input "******"
click at [109, 257] on p "Grupo Herdez" at bounding box center [93, 255] width 44 height 9
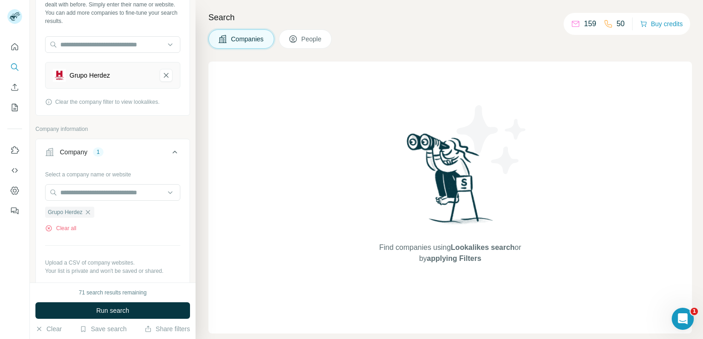
scroll to position [74, 0]
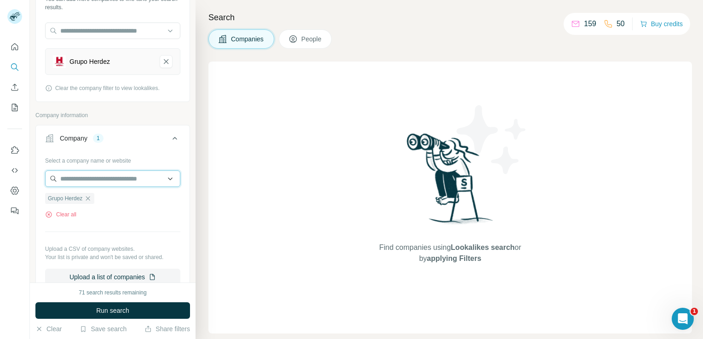
click at [85, 185] on input "text" at bounding box center [112, 179] width 135 height 17
type input "*"
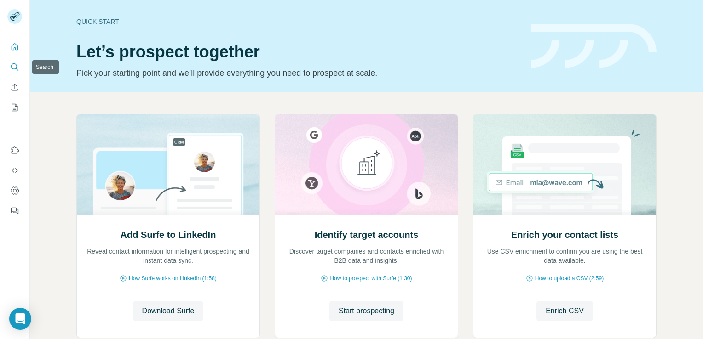
click at [9, 71] on button "Search" at bounding box center [14, 67] width 15 height 17
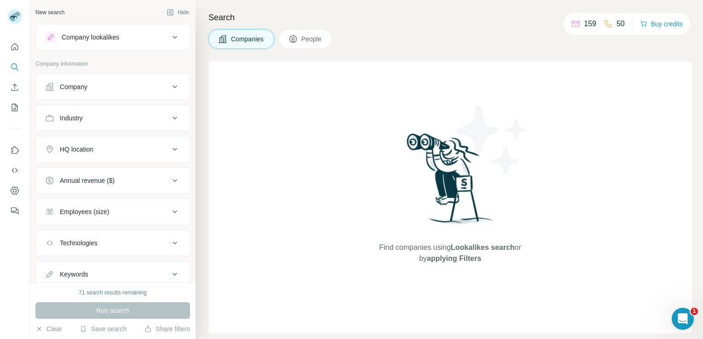
click at [86, 98] on div "Company" at bounding box center [112, 87] width 155 height 27
click at [90, 89] on div "Company" at bounding box center [107, 86] width 124 height 9
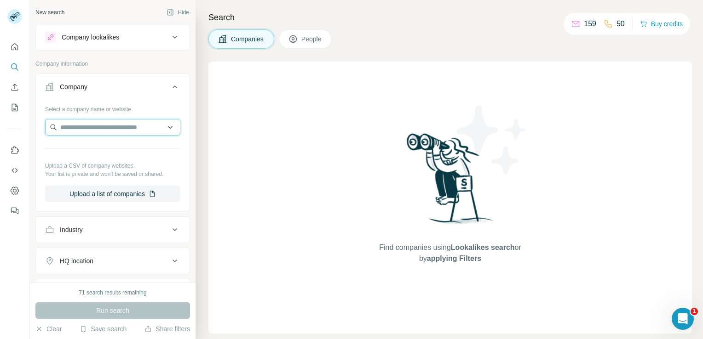
click at [80, 124] on input "text" at bounding box center [112, 127] width 135 height 17
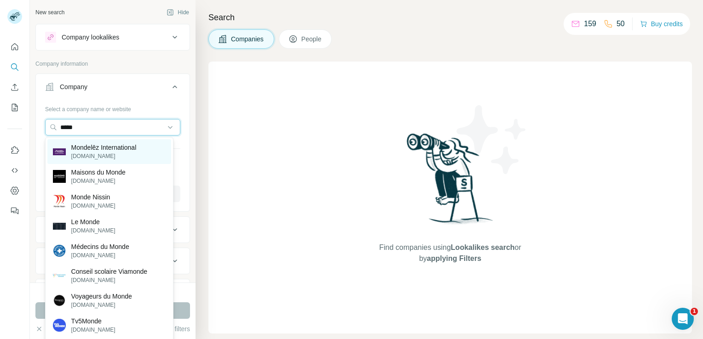
type input "*****"
click at [126, 157] on p "[DOMAIN_NAME]" at bounding box center [103, 156] width 65 height 8
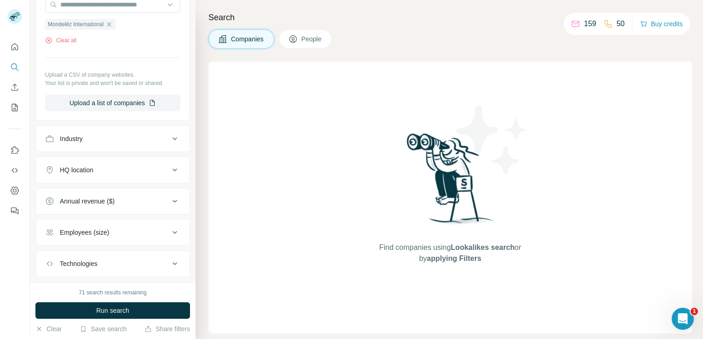
scroll to position [138, 0]
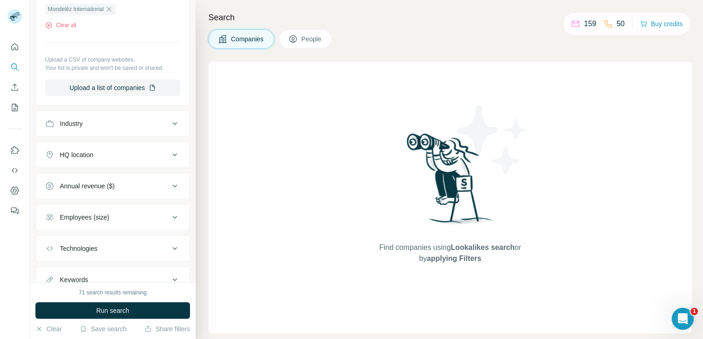
click at [126, 188] on div "Annual revenue ($)" at bounding box center [107, 186] width 124 height 9
click at [128, 164] on button "HQ location" at bounding box center [113, 155] width 154 height 22
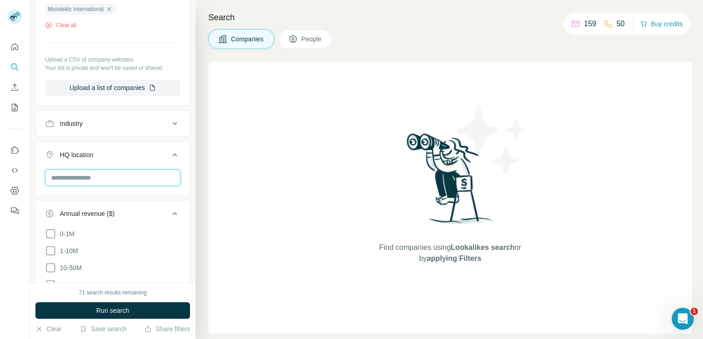
click at [125, 178] on input "text" at bounding box center [112, 178] width 135 height 17
type input "*"
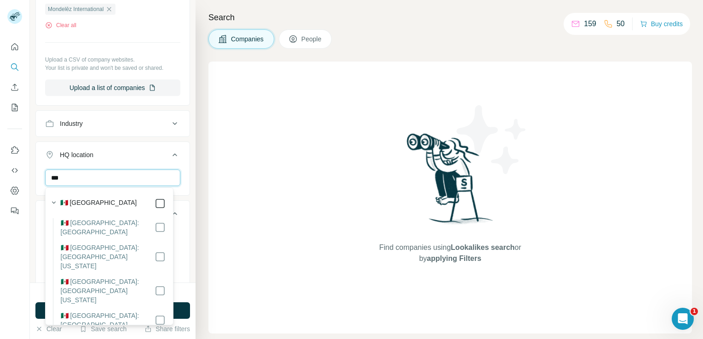
type input "***"
click at [148, 207] on div "🇲🇽 [GEOGRAPHIC_DATA]" at bounding box center [112, 203] width 105 height 11
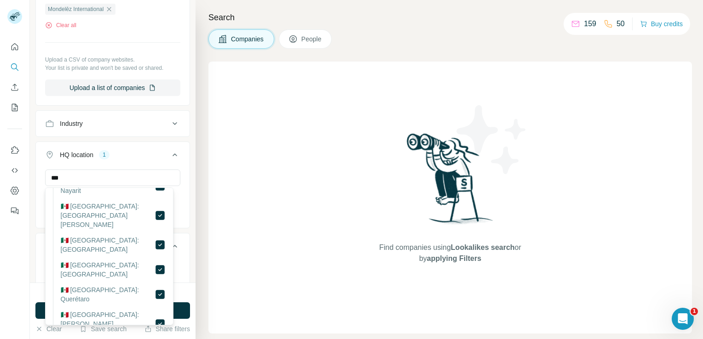
scroll to position [493, 0]
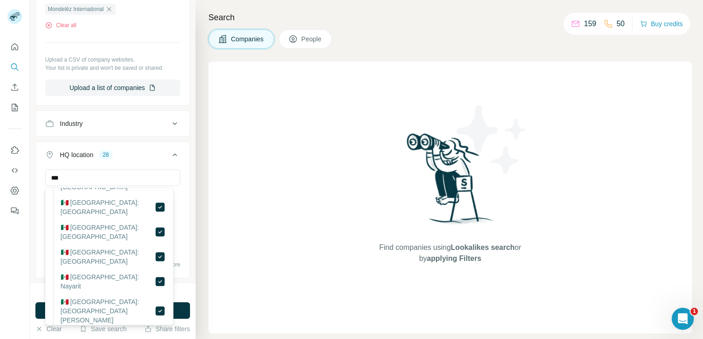
scroll to position [401, 0]
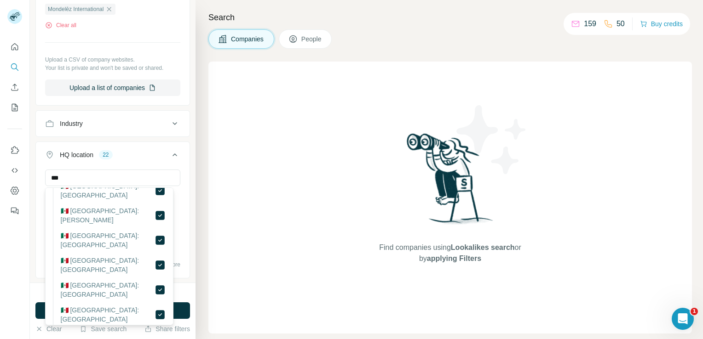
scroll to position [309, 0]
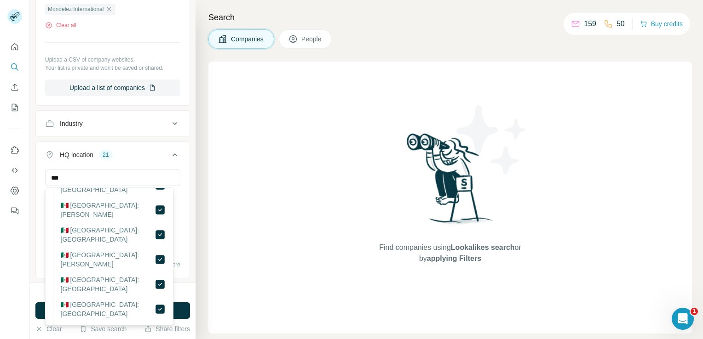
scroll to position [263, 0]
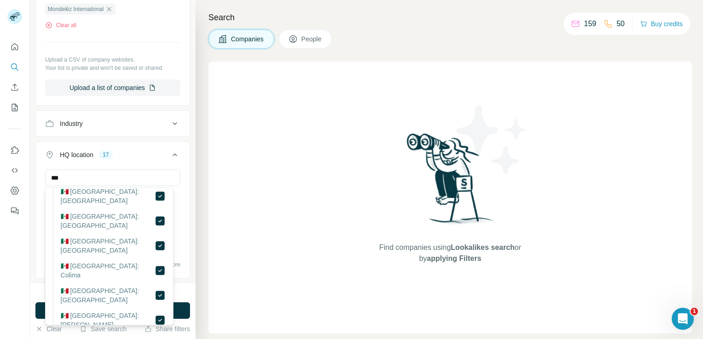
scroll to position [171, 0]
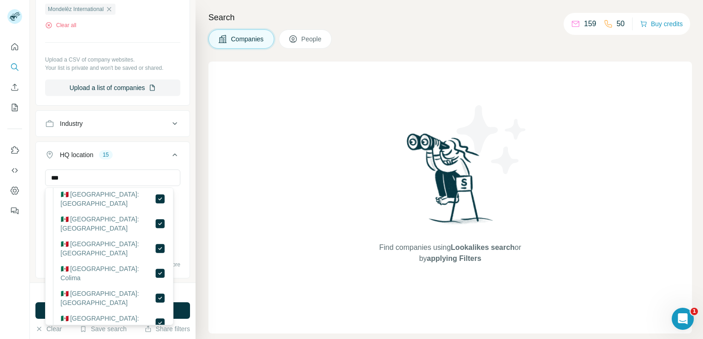
click at [152, 314] on li "🇲🇽 [GEOGRAPHIC_DATA]: [PERSON_NAME]" at bounding box center [109, 326] width 113 height 25
click at [151, 264] on li "🇲🇽 [GEOGRAPHIC_DATA]: Colima" at bounding box center [109, 276] width 113 height 25
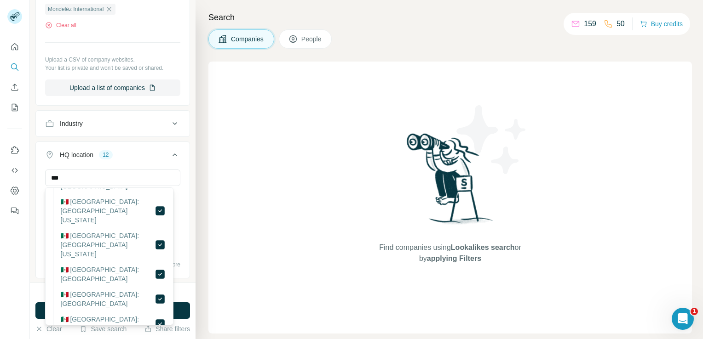
scroll to position [33, 0]
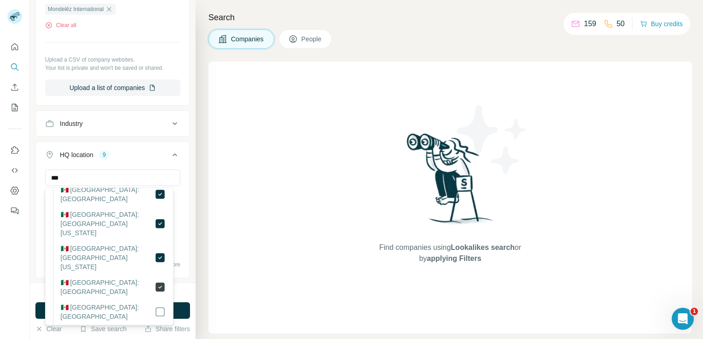
click at [155, 282] on icon at bounding box center [160, 287] width 11 height 11
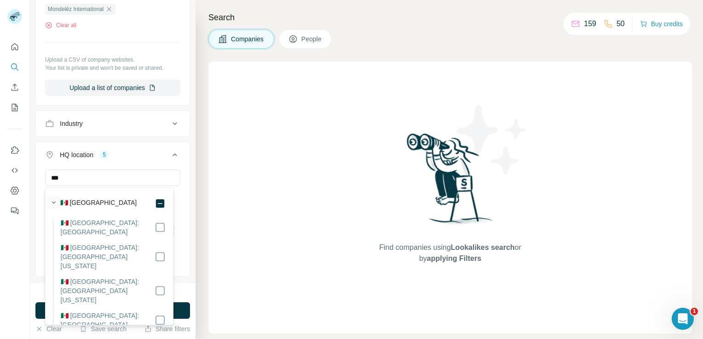
click at [52, 206] on icon "button" at bounding box center [53, 202] width 9 height 9
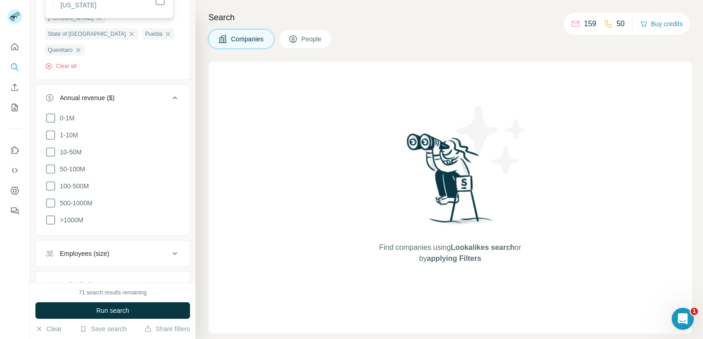
scroll to position [390, 0]
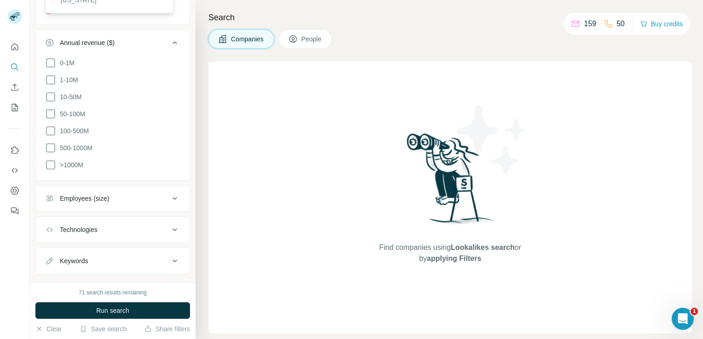
click at [148, 194] on div "Employees (size)" at bounding box center [107, 198] width 124 height 9
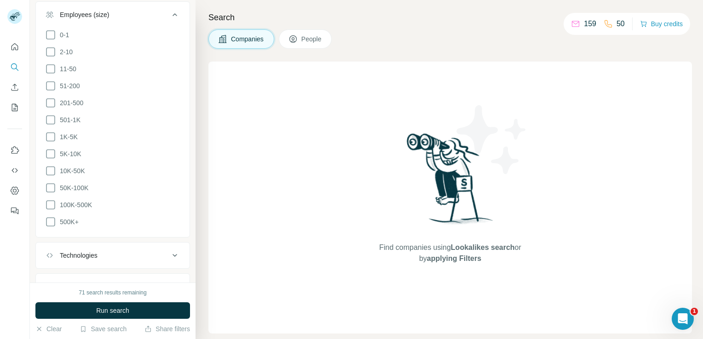
scroll to position [599, 0]
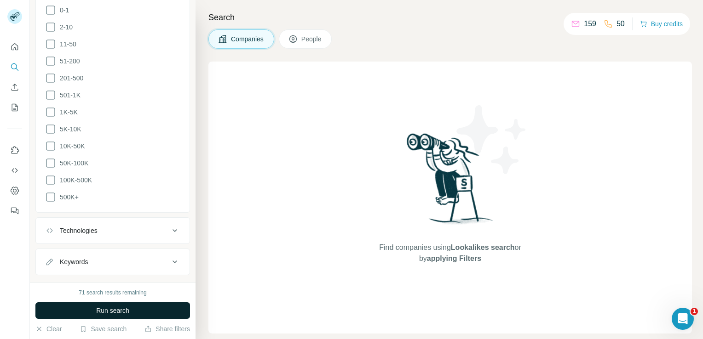
click at [106, 306] on span "Run search" at bounding box center [112, 310] width 33 height 9
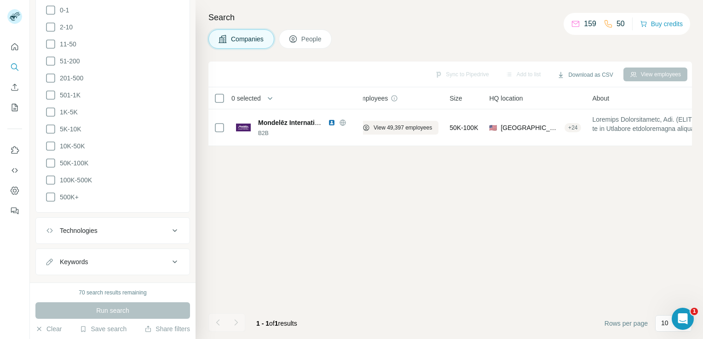
scroll to position [0, 6]
click at [184, 34] on div "New search Hide Company lookalikes Company information Company 1 Select a compa…" at bounding box center [113, 141] width 166 height 283
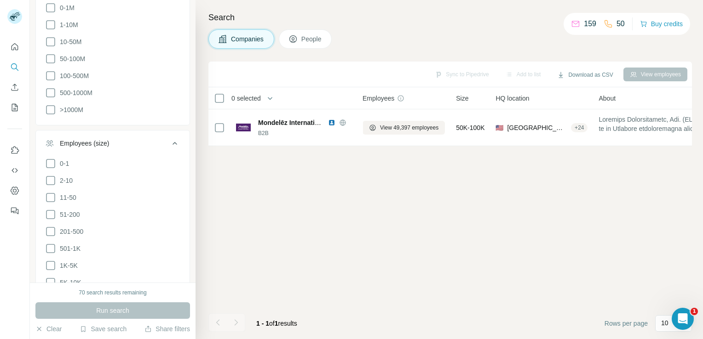
scroll to position [427, 0]
click at [196, 7] on div "Search Companies People Sync to Pipedrive Add to list Download as CSV View empl…" at bounding box center [448, 169] width 507 height 339
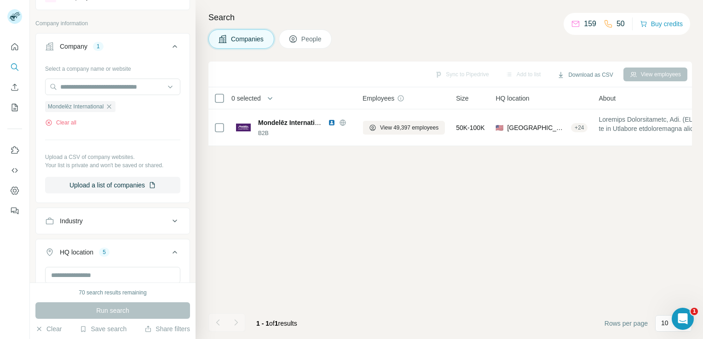
scroll to position [0, 0]
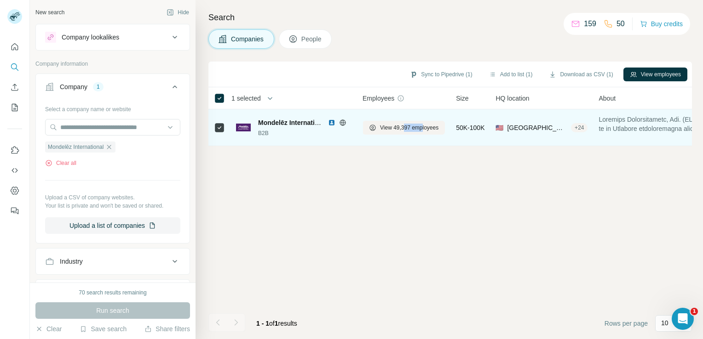
drag, startPoint x: 403, startPoint y: 141, endPoint x: 421, endPoint y: 141, distance: 17.9
click at [421, 141] on td "View 49,397 employees" at bounding box center [403, 127] width 93 height 37
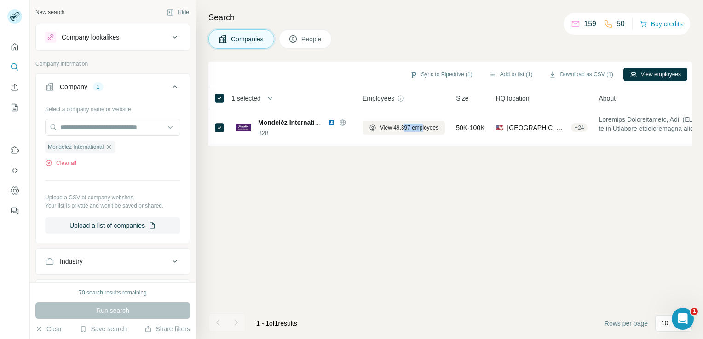
drag, startPoint x: 421, startPoint y: 141, endPoint x: 421, endPoint y: 162, distance: 21.2
click at [421, 162] on div "Sync to Pipedrive (1) Add to list (1) Download as CSV (1) View employees 1 sele…" at bounding box center [449, 201] width 483 height 278
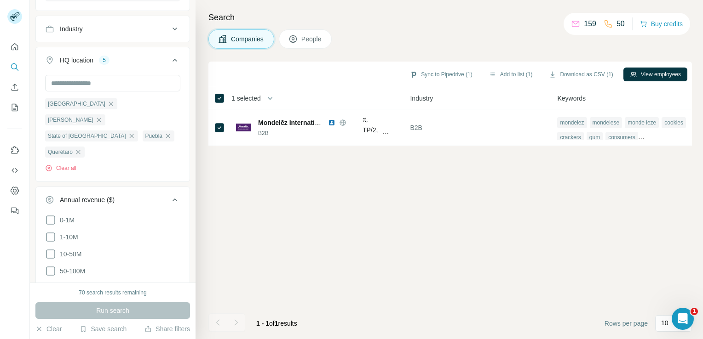
scroll to position [276, 0]
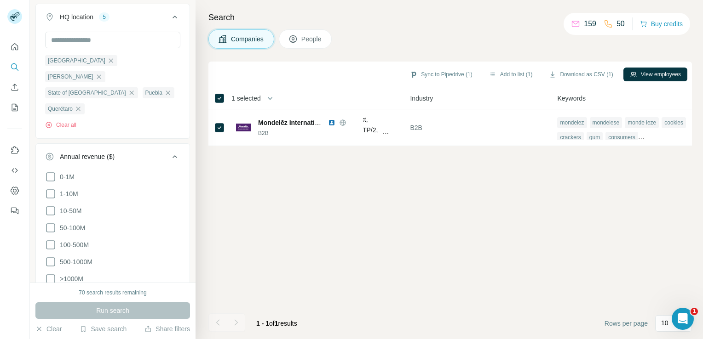
click at [169, 151] on icon at bounding box center [174, 156] width 11 height 11
click at [172, 187] on icon at bounding box center [174, 188] width 5 height 3
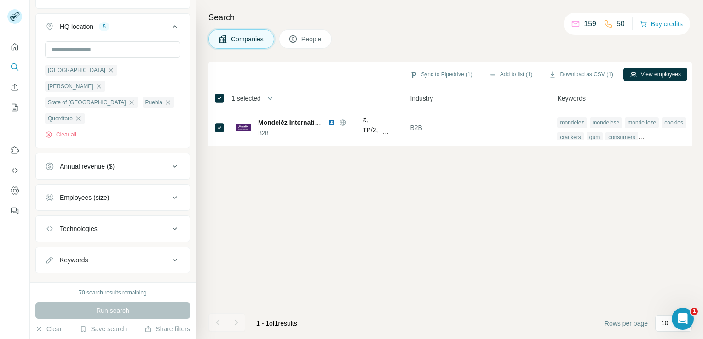
click at [169, 192] on icon at bounding box center [174, 197] width 11 height 11
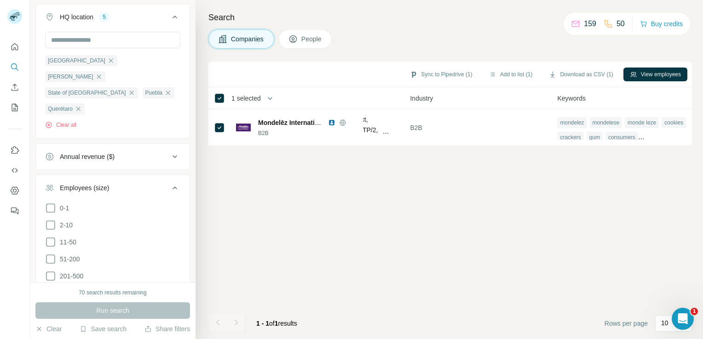
click at [172, 187] on icon at bounding box center [174, 188] width 5 height 3
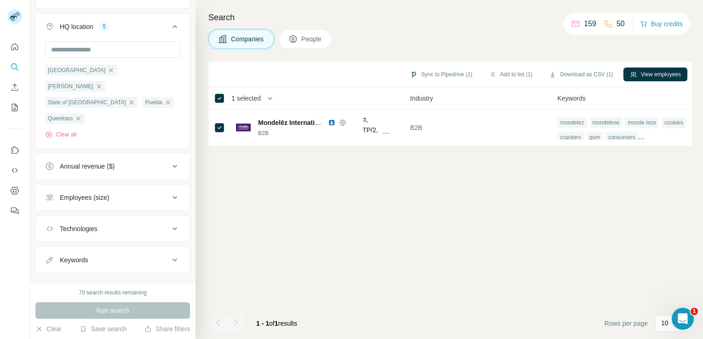
click at [169, 161] on icon at bounding box center [174, 166] width 11 height 11
click at [172, 165] on icon at bounding box center [174, 166] width 5 height 3
click at [308, 34] on span "People" at bounding box center [311, 38] width 21 height 9
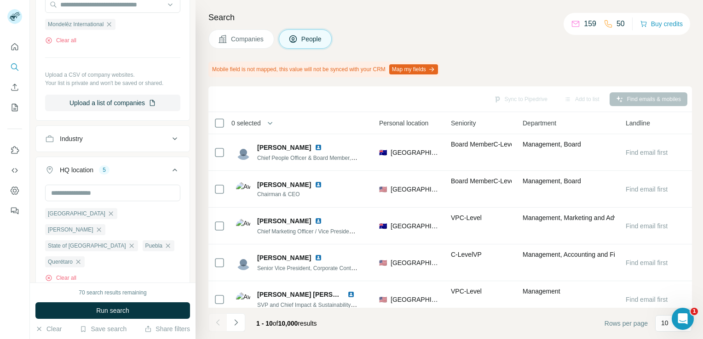
scroll to position [0, 312]
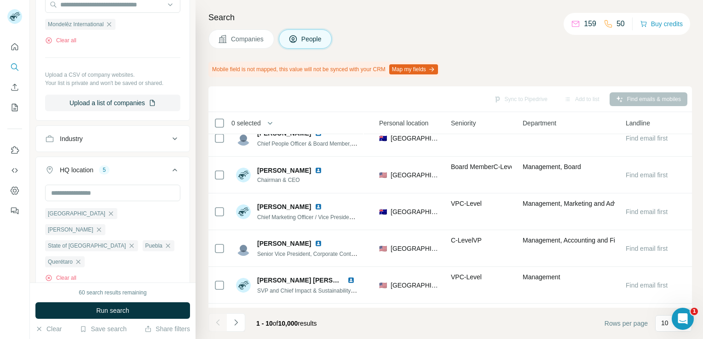
scroll to position [0, 312]
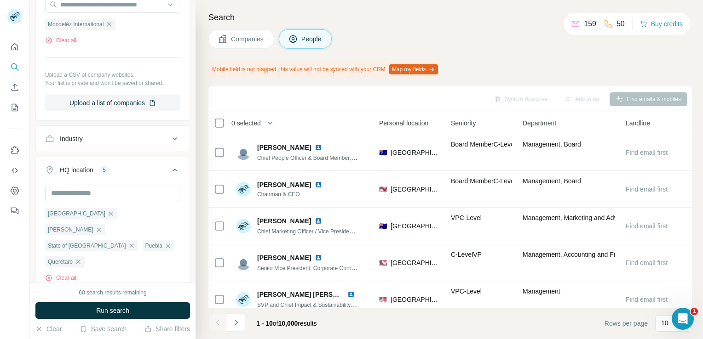
click at [64, 266] on div "Mexico City Hidalgo State of Mexico Puebla Querétaro Clear all" at bounding box center [113, 237] width 154 height 105
click at [61, 274] on button "Clear all" at bounding box center [60, 278] width 31 height 8
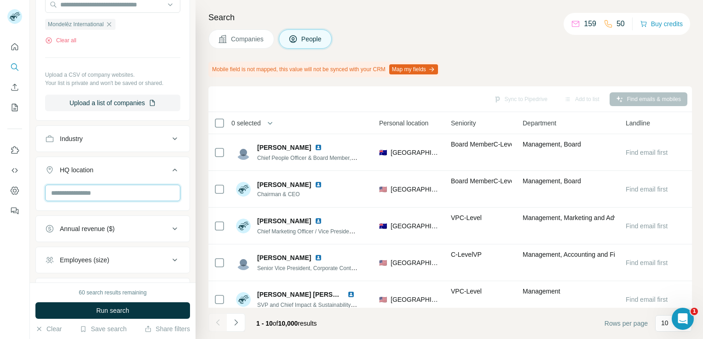
click at [85, 186] on input "text" at bounding box center [112, 193] width 135 height 17
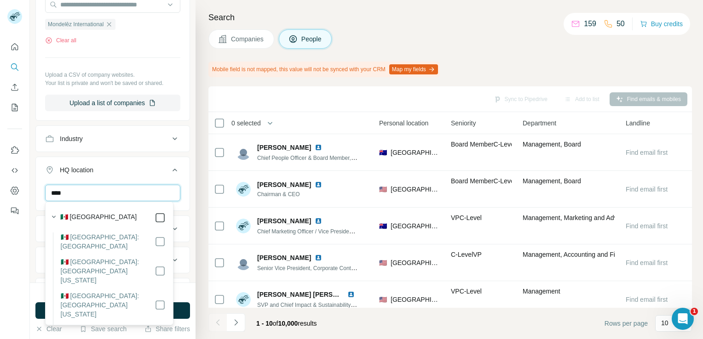
type input "****"
click at [56, 214] on icon "button" at bounding box center [53, 217] width 9 height 9
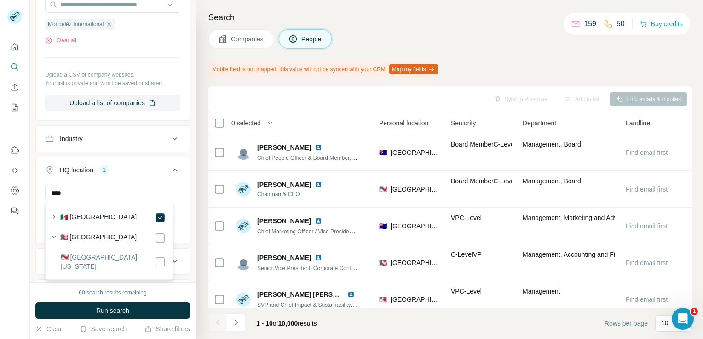
click at [40, 231] on div "**** Mexico Clear all" at bounding box center [113, 213] width 154 height 57
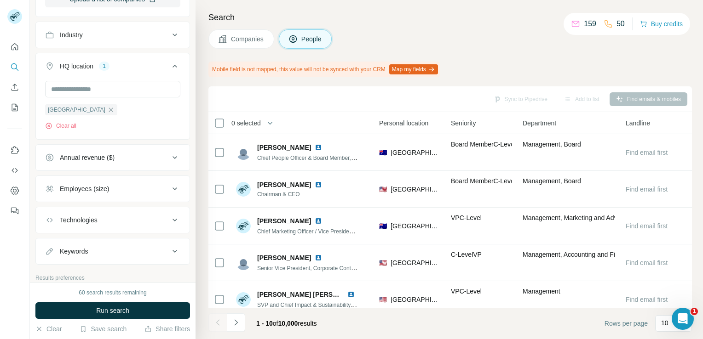
scroll to position [422, 0]
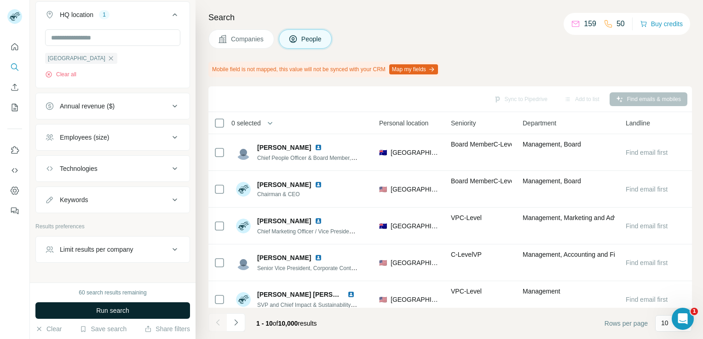
click at [121, 310] on span "Run search" at bounding box center [112, 310] width 33 height 9
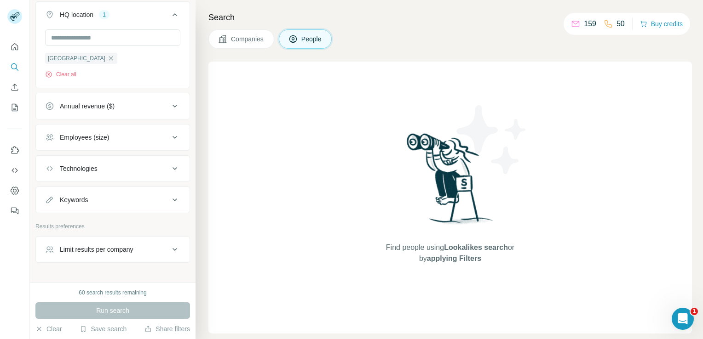
click at [243, 38] on span "Companies" at bounding box center [248, 38] width 34 height 9
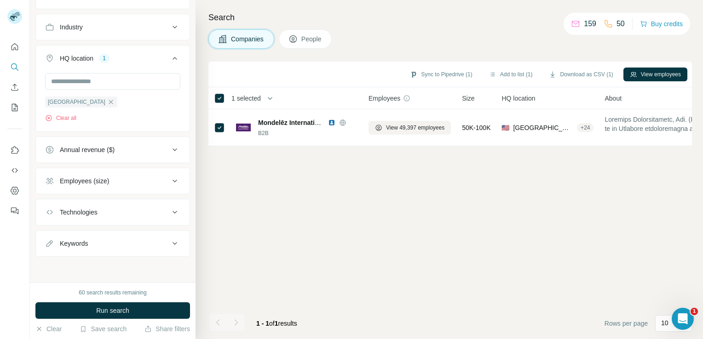
scroll to position [233, 0]
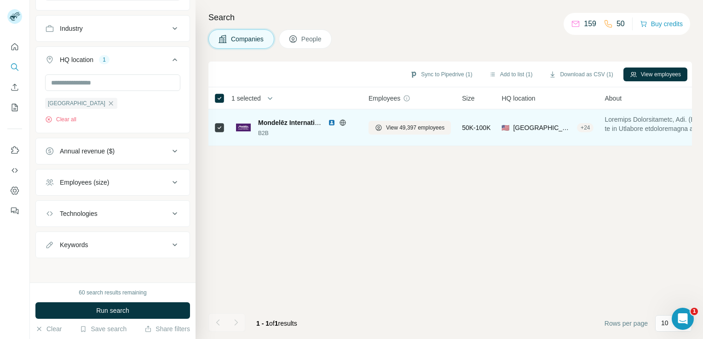
click at [276, 130] on div "B2B" at bounding box center [307, 133] width 99 height 8
click at [335, 124] on img at bounding box center [331, 122] width 7 height 7
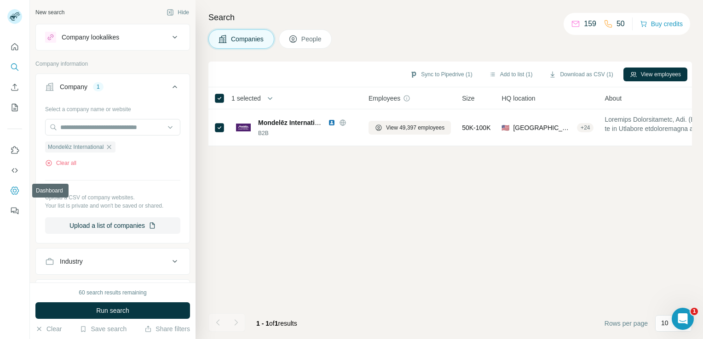
click at [16, 190] on icon "Dashboard" at bounding box center [14, 190] width 9 height 9
click at [109, 149] on icon "button" at bounding box center [108, 147] width 7 height 7
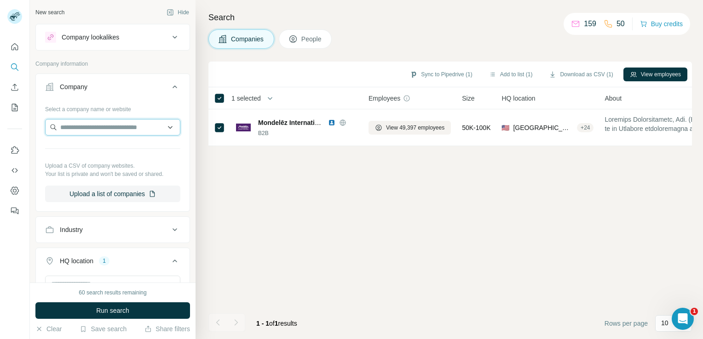
click at [132, 130] on input "text" at bounding box center [112, 127] width 135 height 17
type input "********"
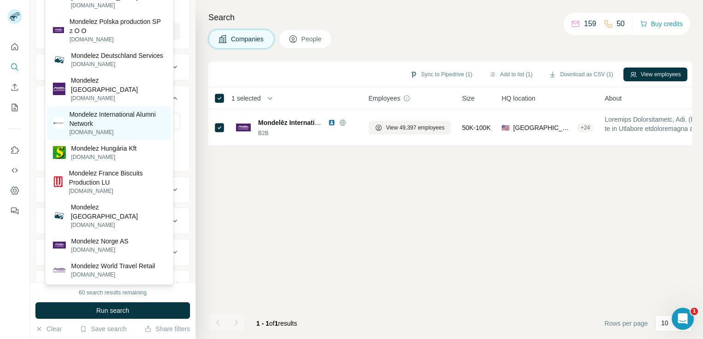
scroll to position [165, 0]
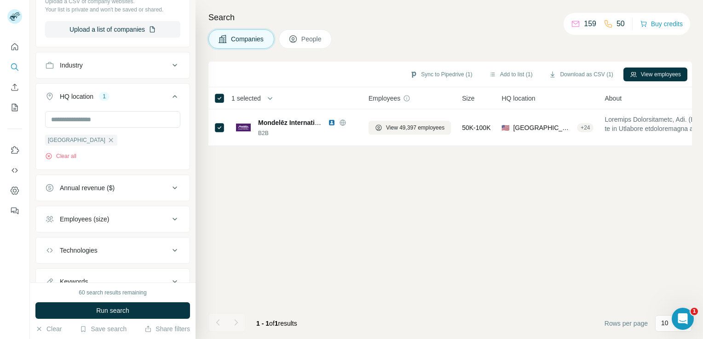
click at [221, 200] on div "Sync to Pipedrive (1) Add to list (1) Download as CSV (1) View employees 1 sele…" at bounding box center [449, 201] width 483 height 278
click at [107, 140] on icon "button" at bounding box center [110, 140] width 7 height 7
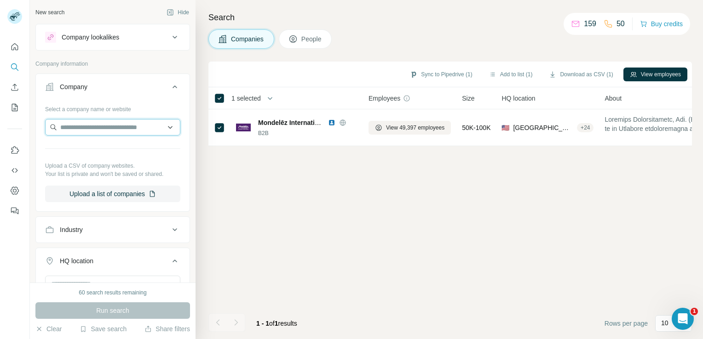
click at [89, 127] on input "text" at bounding box center [112, 127] width 135 height 17
click at [113, 50] on div "Company lookalikes" at bounding box center [112, 37] width 155 height 27
click at [111, 45] on button "Company lookalikes" at bounding box center [113, 37] width 154 height 22
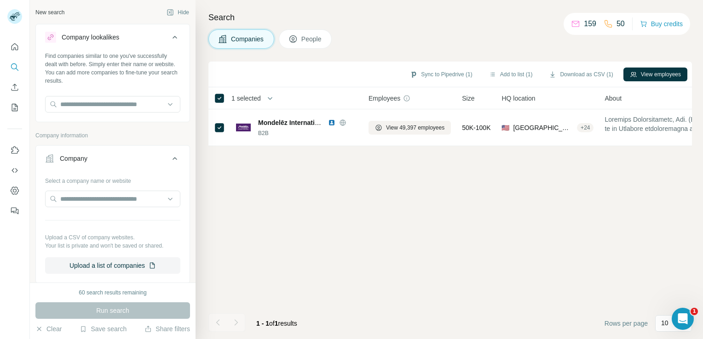
click at [141, 64] on div "Find companies similar to one you've successfully dealt with before. Simply ent…" at bounding box center [112, 68] width 135 height 33
click at [147, 111] on input "text" at bounding box center [112, 104] width 135 height 17
click at [100, 204] on input "text" at bounding box center [112, 199] width 135 height 17
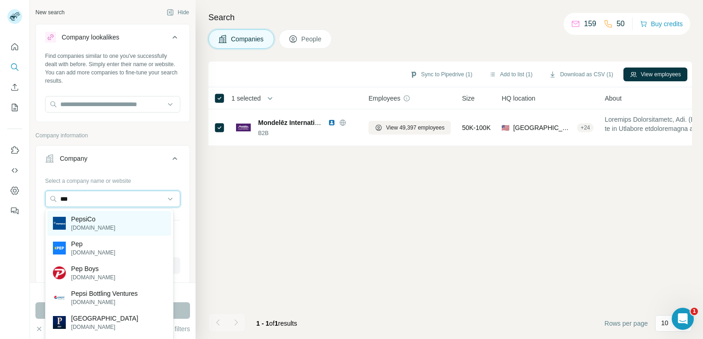
type input "***"
click at [91, 221] on p "PepsiCo" at bounding box center [93, 219] width 44 height 9
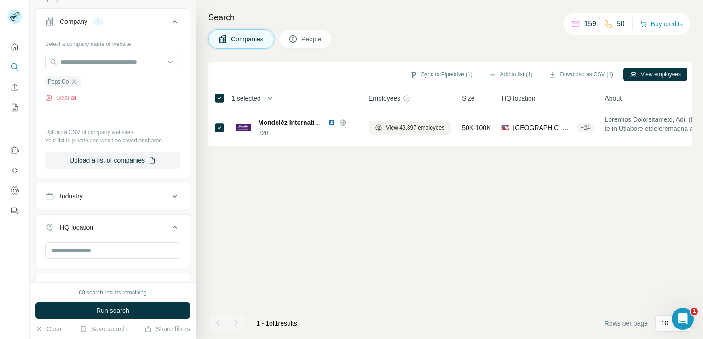
scroll to position [221, 0]
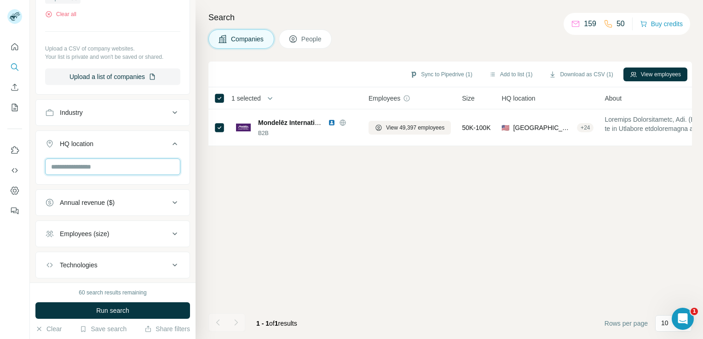
click at [95, 171] on input "text" at bounding box center [112, 167] width 135 height 17
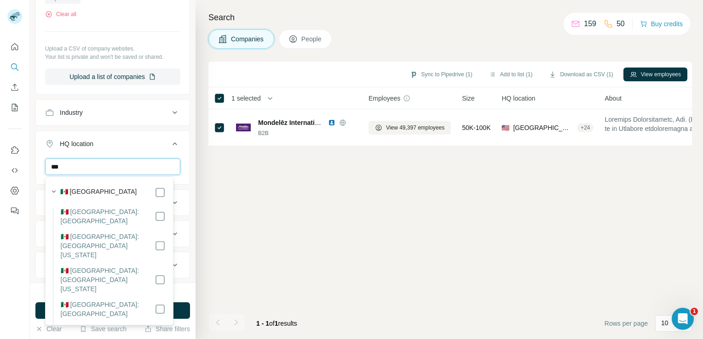
type input "***"
click at [109, 186] on div "🇲🇽 [GEOGRAPHIC_DATA]" at bounding box center [106, 191] width 118 height 13
click at [94, 191] on div "🇲🇽 [GEOGRAPHIC_DATA]" at bounding box center [112, 192] width 105 height 11
click at [53, 192] on icon "button" at bounding box center [53, 191] width 9 height 9
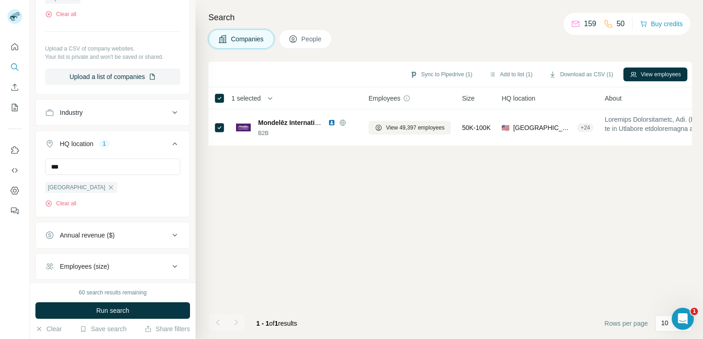
click at [34, 201] on div "New search Hide Company lookalikes Find companies similar to one you've success…" at bounding box center [113, 141] width 166 height 283
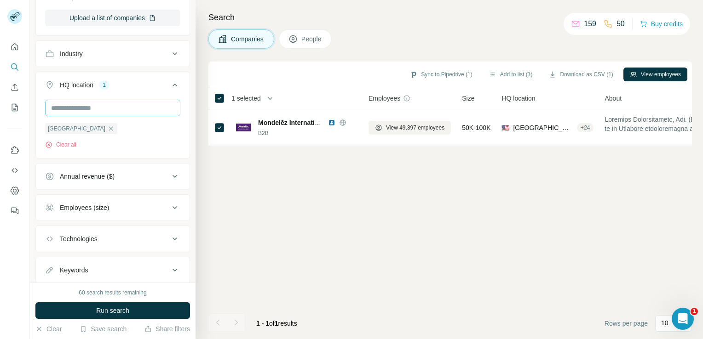
scroll to position [305, 0]
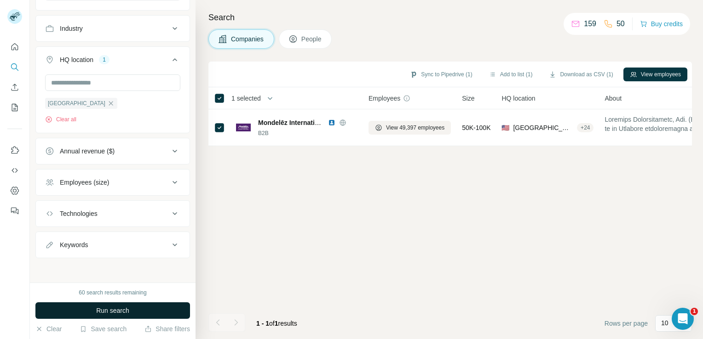
click at [106, 315] on span "Run search" at bounding box center [112, 310] width 33 height 9
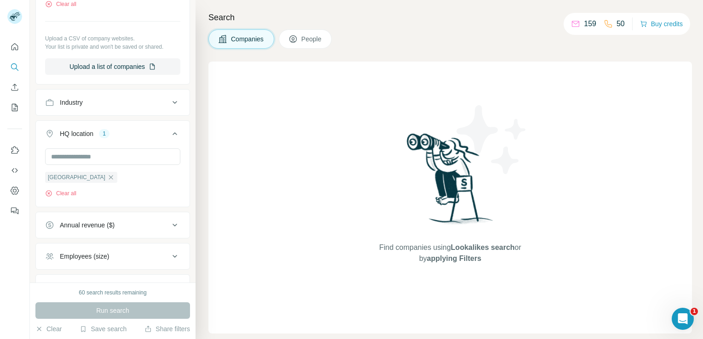
scroll to position [230, 0]
click at [107, 178] on icon "button" at bounding box center [110, 178] width 7 height 7
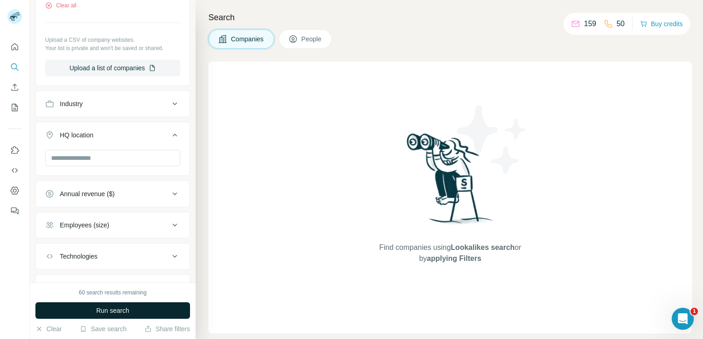
click at [109, 309] on span "Run search" at bounding box center [112, 310] width 33 height 9
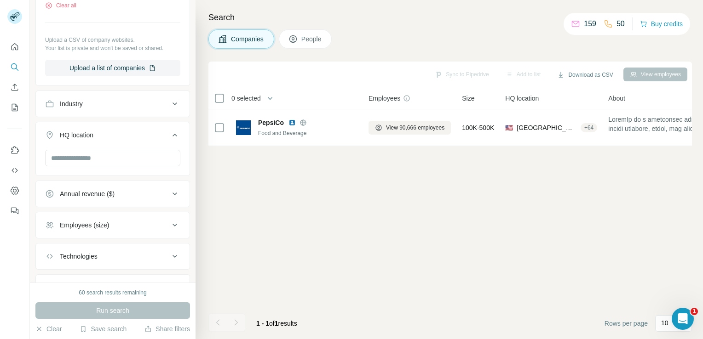
drag, startPoint x: 219, startPoint y: 195, endPoint x: 135, endPoint y: 138, distance: 101.9
click at [135, 138] on div "New search Hide Company lookalikes Find companies similar to one you've success…" at bounding box center [366, 169] width 673 height 339
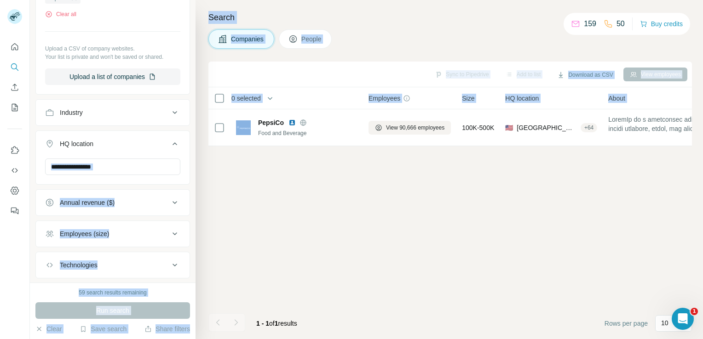
scroll to position [218, 0]
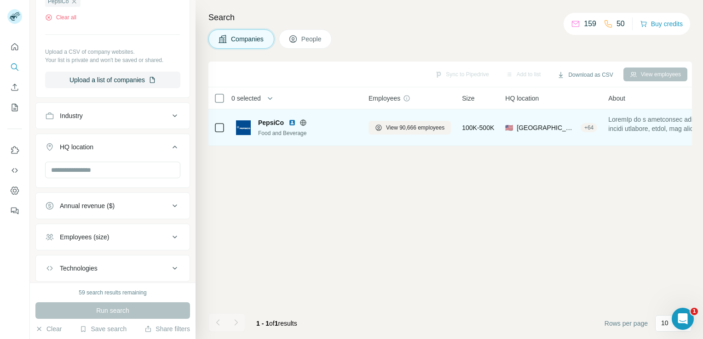
click at [272, 145] on td "PepsiCo Food and Beverage" at bounding box center [296, 127] width 132 height 37
click at [572, 130] on span "United States, New York" at bounding box center [547, 127] width 60 height 9
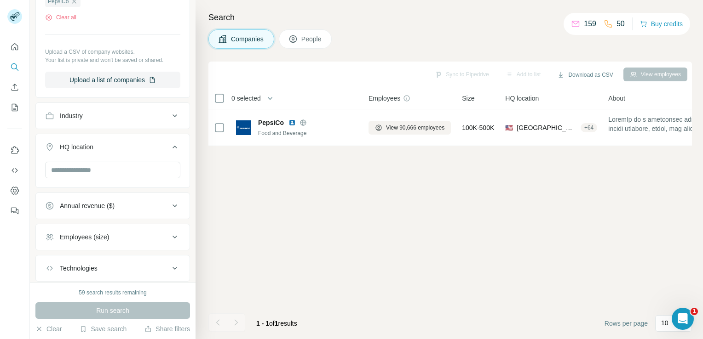
click at [517, 96] on span "HQ location" at bounding box center [522, 98] width 34 height 9
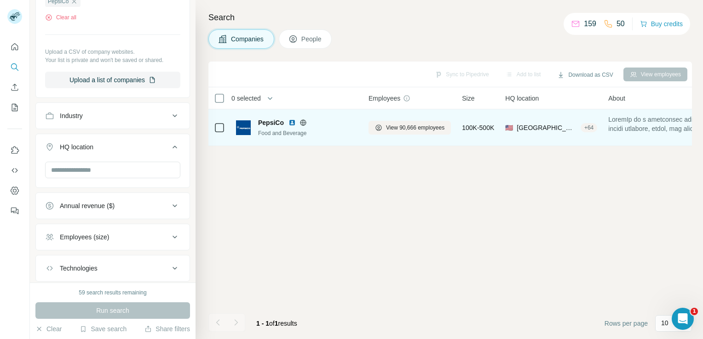
click at [529, 128] on span "United States, New York" at bounding box center [547, 127] width 60 height 9
click at [441, 143] on td "View 90,666 employees" at bounding box center [409, 127] width 93 height 37
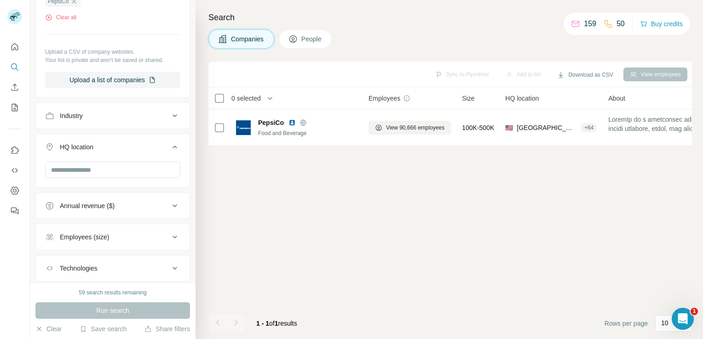
scroll to position [0, 0]
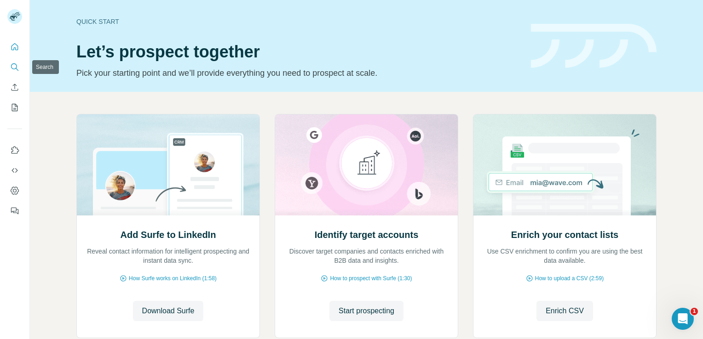
click at [17, 70] on icon "Search" at bounding box center [17, 69] width 3 height 3
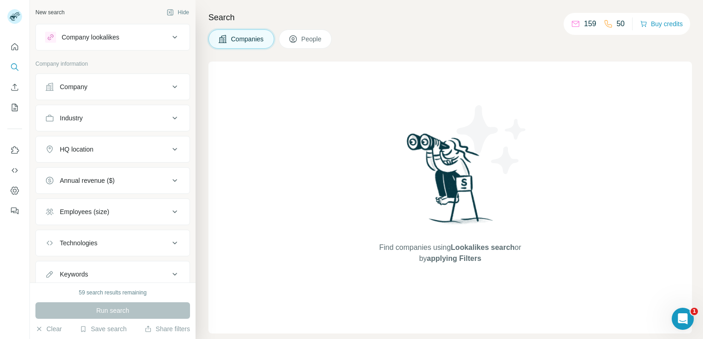
click at [169, 88] on icon at bounding box center [174, 86] width 11 height 11
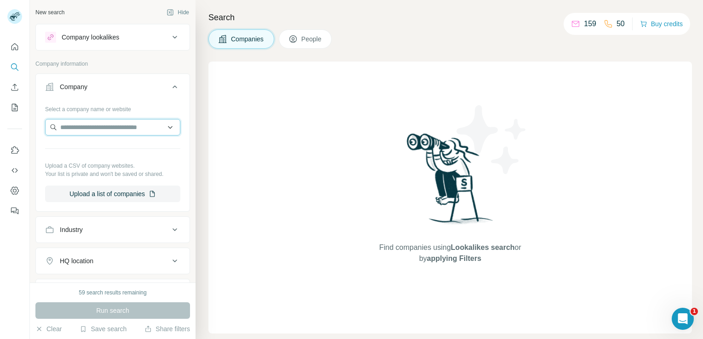
click at [142, 123] on input "text" at bounding box center [112, 127] width 135 height 17
type input "********"
click at [171, 231] on icon at bounding box center [174, 229] width 11 height 11
click at [126, 251] on input at bounding box center [108, 253] width 114 height 10
click at [177, 224] on button "Industry" at bounding box center [113, 232] width 154 height 26
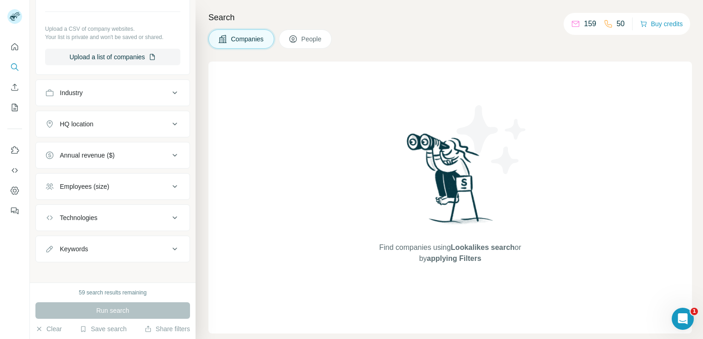
scroll to position [140, 0]
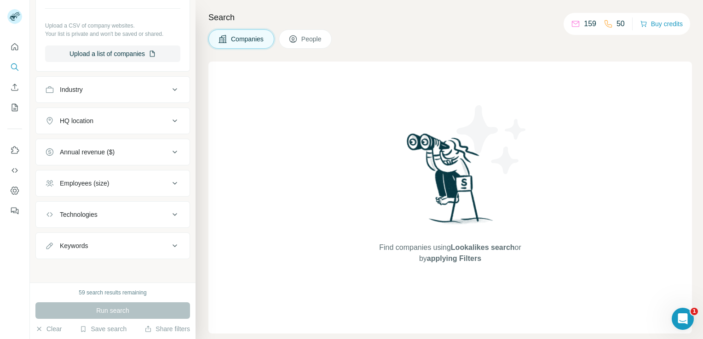
click at [172, 121] on icon at bounding box center [174, 120] width 11 height 11
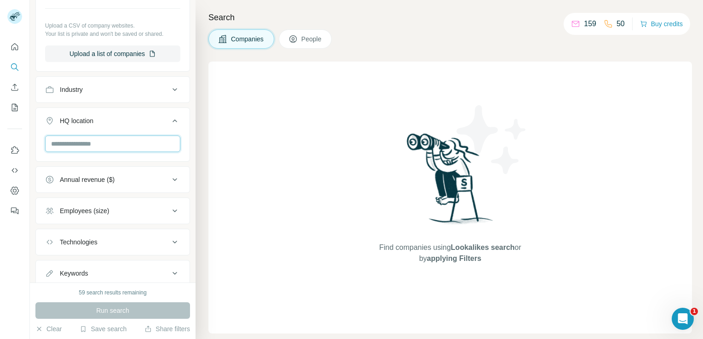
click at [150, 144] on input "text" at bounding box center [112, 144] width 135 height 17
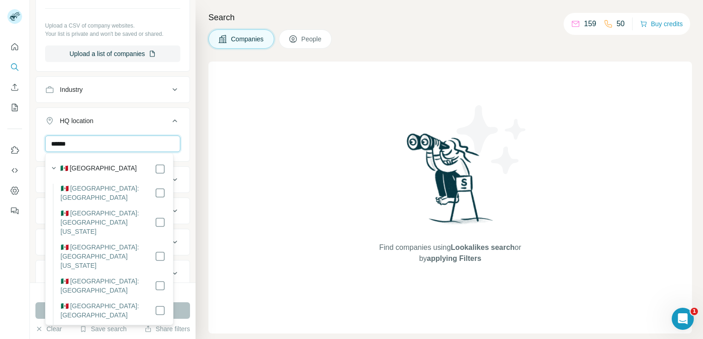
type input "******"
click at [187, 289] on div "59 search results remaining" at bounding box center [112, 293] width 155 height 8
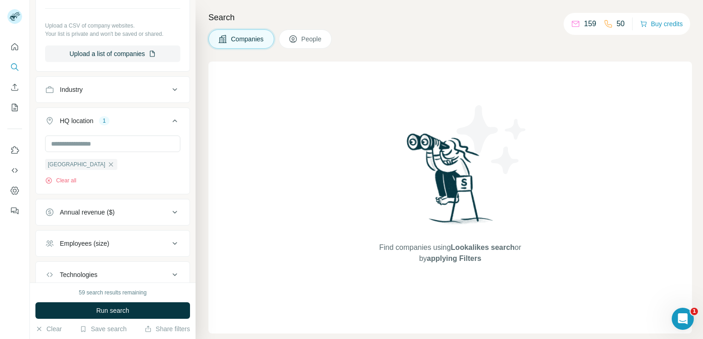
click at [164, 313] on button "Run search" at bounding box center [112, 311] width 155 height 17
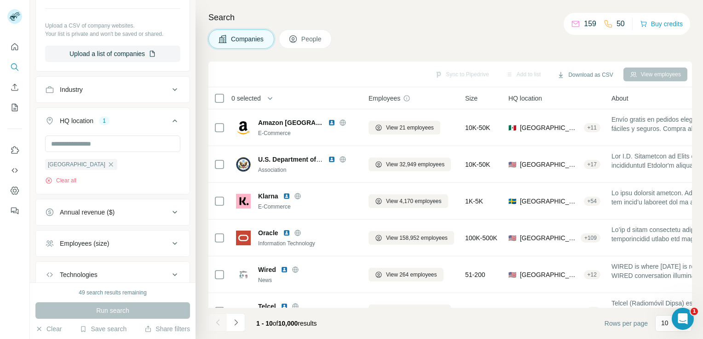
click at [299, 39] on button "People" at bounding box center [305, 38] width 53 height 19
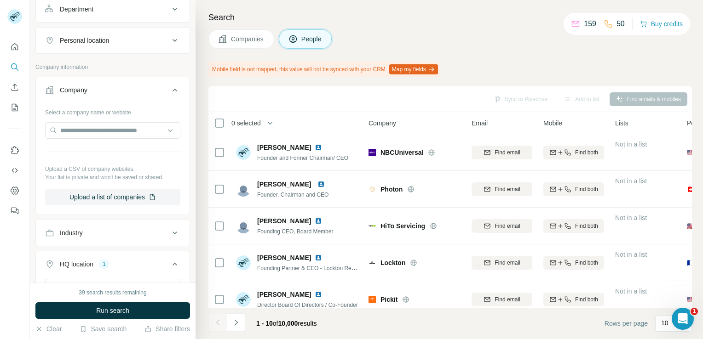
click at [257, 40] on span "Companies" at bounding box center [248, 38] width 34 height 9
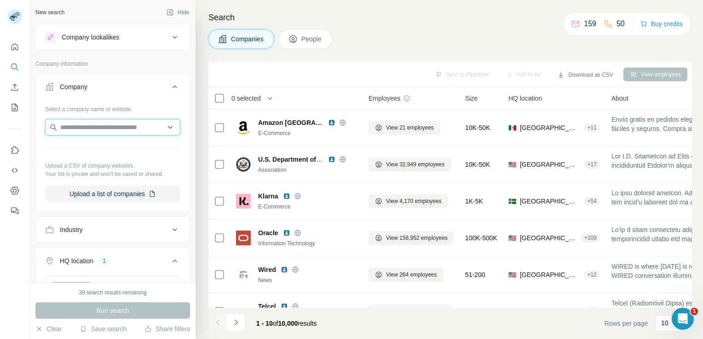
click at [116, 124] on input "text" at bounding box center [112, 127] width 135 height 17
type input "********"
click at [145, 107] on div "Select a company name or website" at bounding box center [112, 108] width 135 height 12
click at [169, 37] on icon at bounding box center [174, 37] width 11 height 11
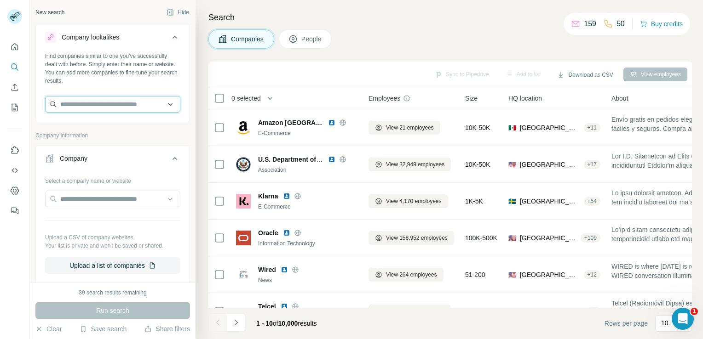
click at [120, 102] on input "text" at bounding box center [112, 104] width 135 height 17
type input "********"
click at [169, 41] on icon at bounding box center [174, 37] width 11 height 11
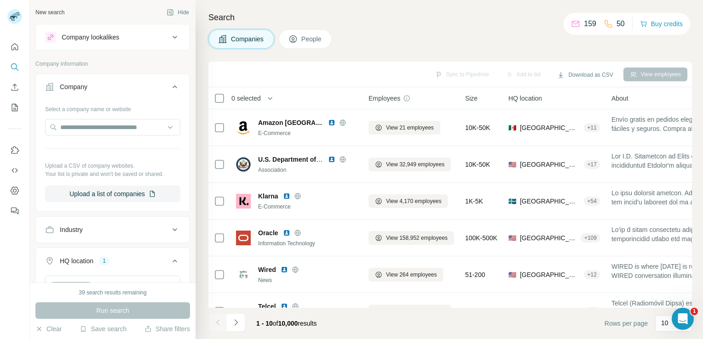
click at [172, 37] on icon at bounding box center [174, 37] width 5 height 3
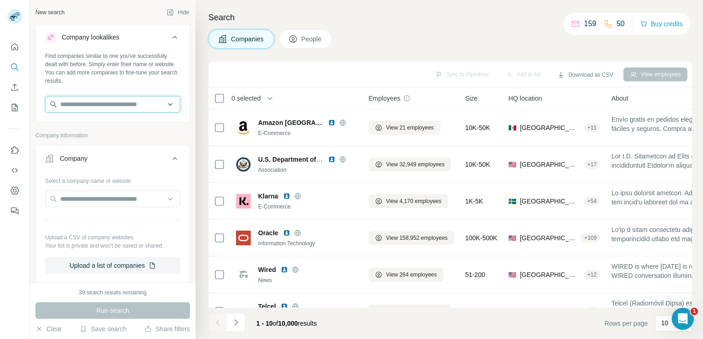
click at [95, 108] on input "text" at bounding box center [112, 104] width 135 height 17
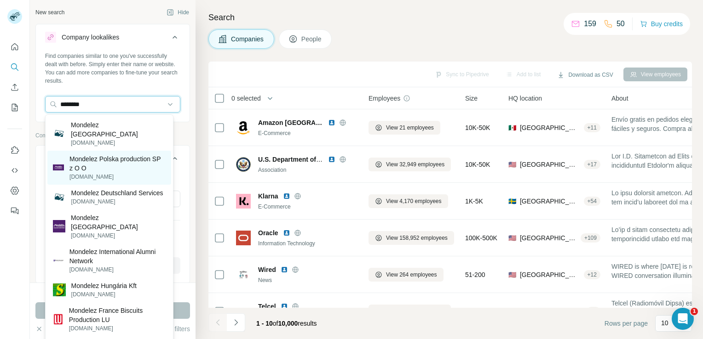
type input "********"
click at [103, 155] on p "Mondelez Polska production SP z O O" at bounding box center [117, 164] width 96 height 18
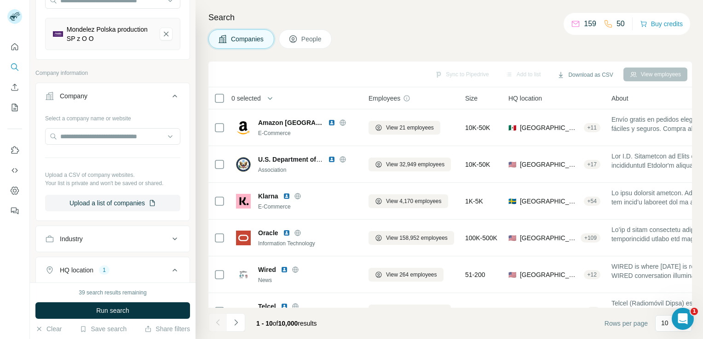
scroll to position [141, 0]
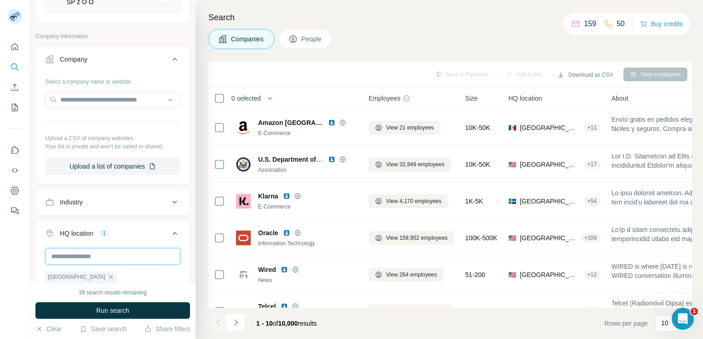
click at [143, 249] on input "text" at bounding box center [112, 256] width 135 height 17
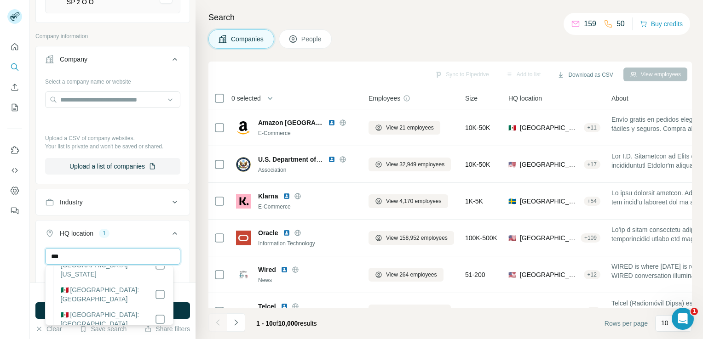
scroll to position [159, 0]
type input "***"
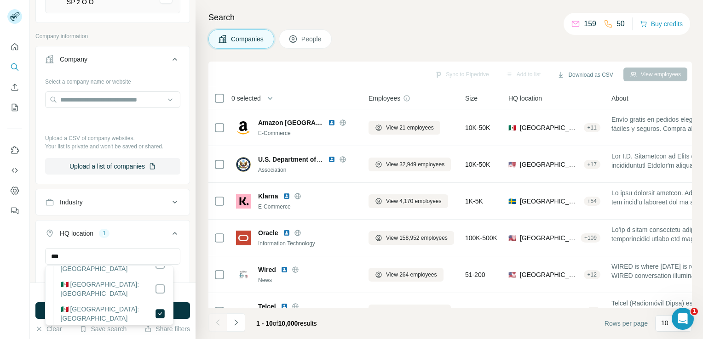
click at [178, 279] on div "*** Mexico City Clear all" at bounding box center [113, 276] width 154 height 57
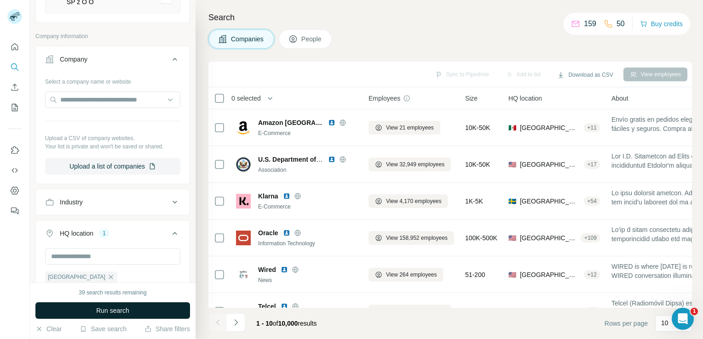
click at [174, 307] on button "Run search" at bounding box center [112, 311] width 155 height 17
